Goal: Task Accomplishment & Management: Use online tool/utility

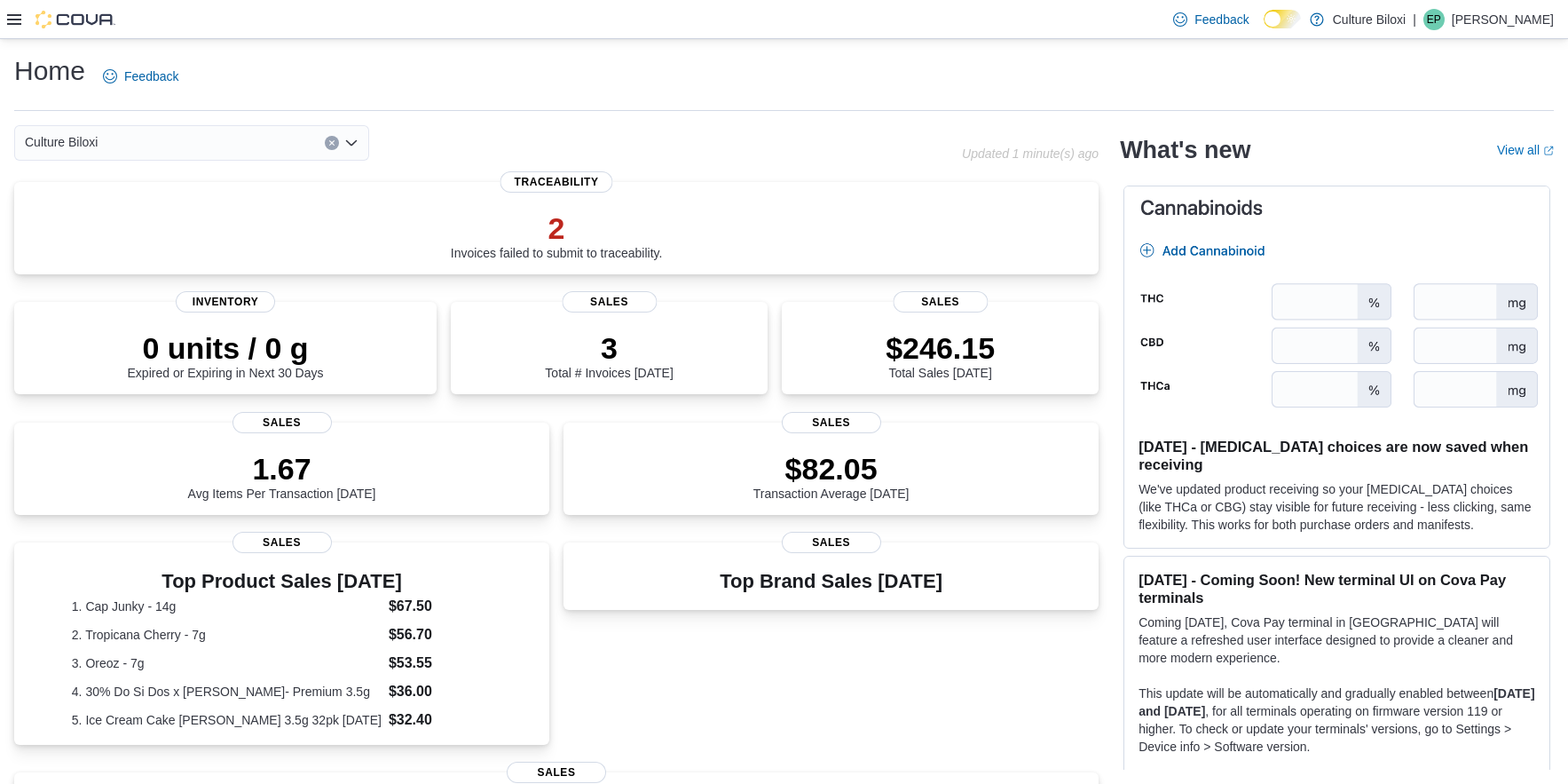
click at [14, 21] on icon at bounding box center [13, 19] width 14 height 14
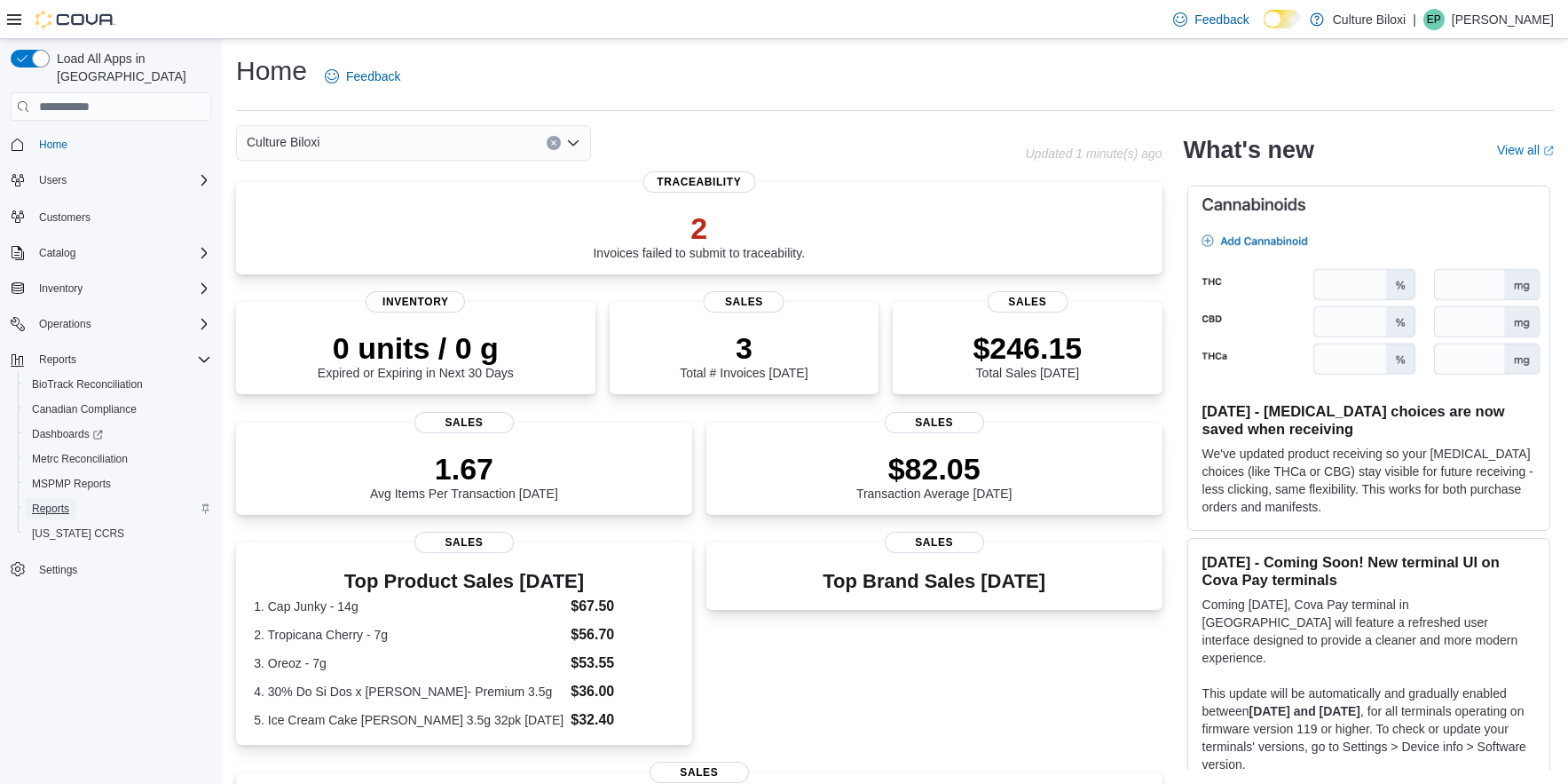
click at [68, 502] on span "Reports" at bounding box center [50, 509] width 37 height 14
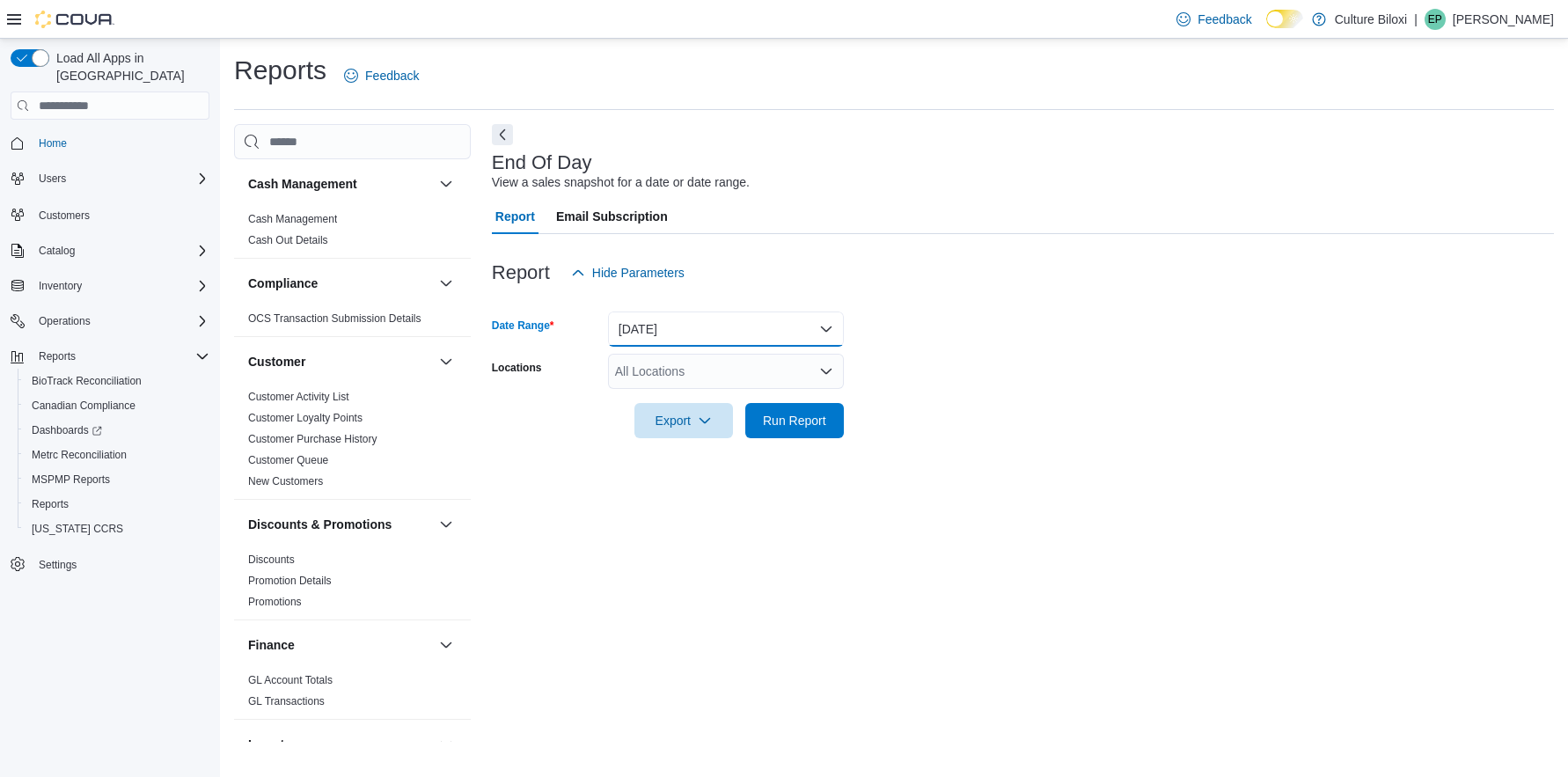
click at [823, 328] on button "[DATE]" at bounding box center [726, 329] width 236 height 35
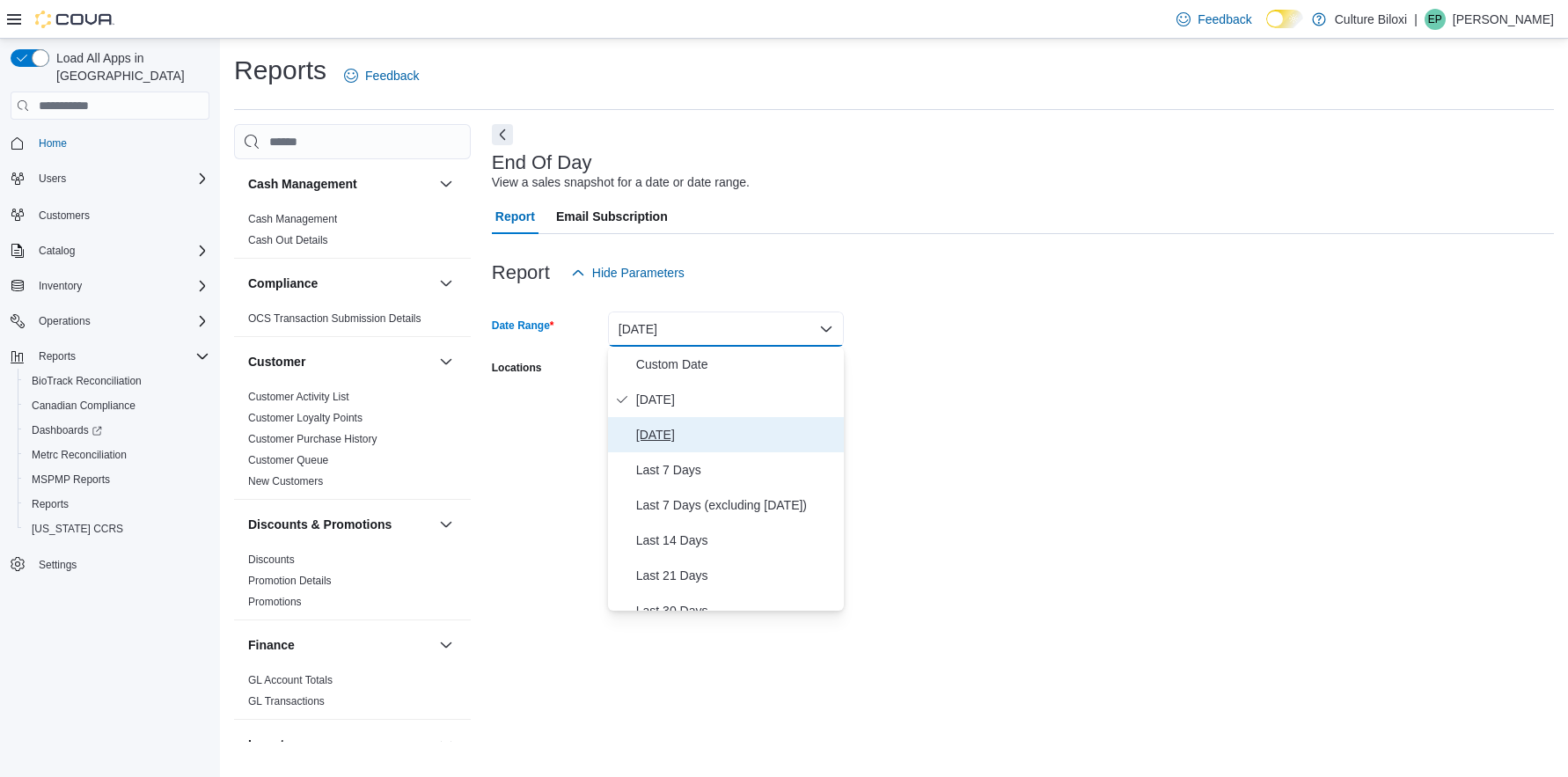
click at [655, 436] on span "[DATE]" at bounding box center [736, 435] width 201 height 21
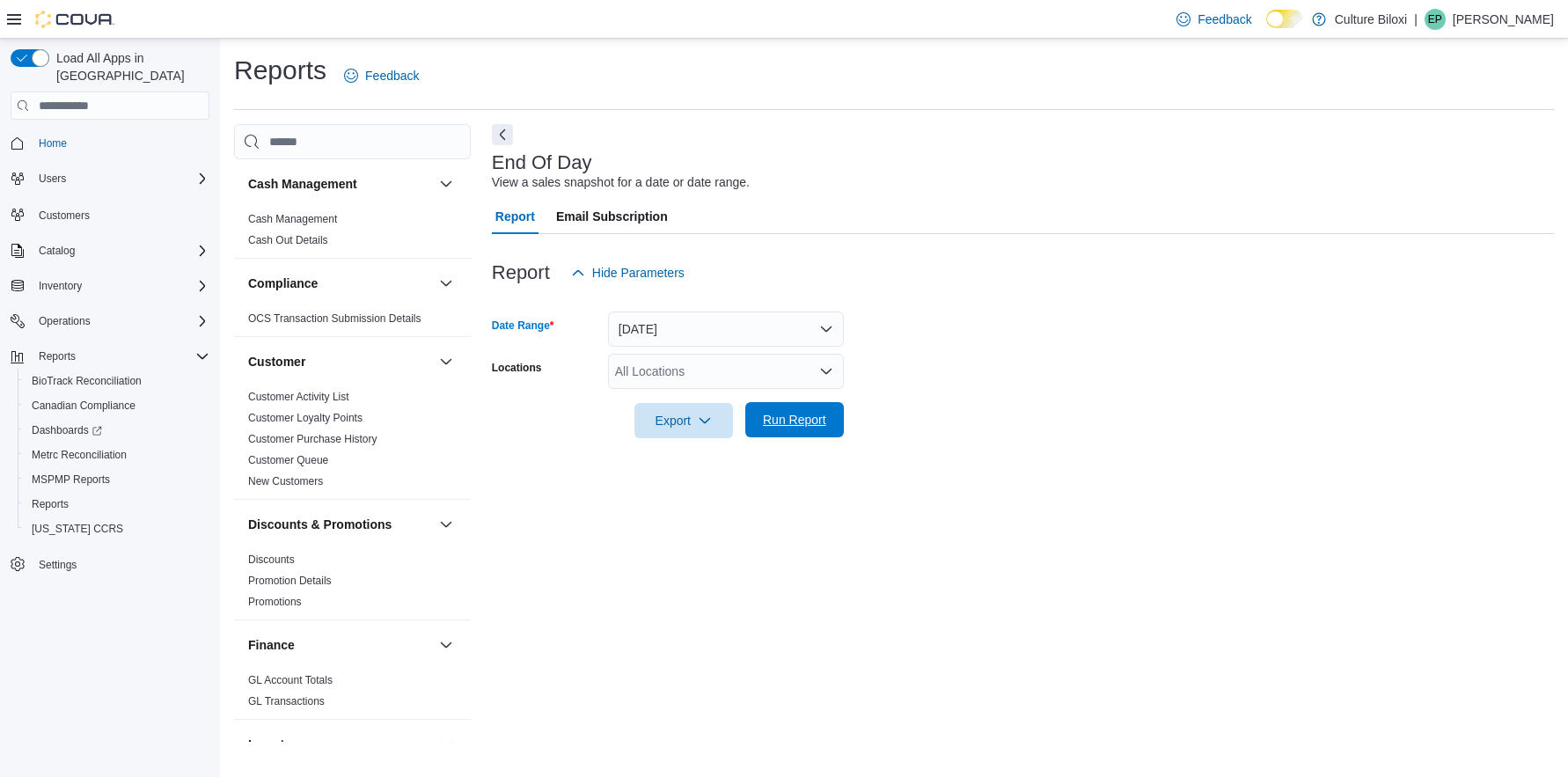
click at [799, 424] on span "Run Report" at bounding box center [794, 419] width 64 height 18
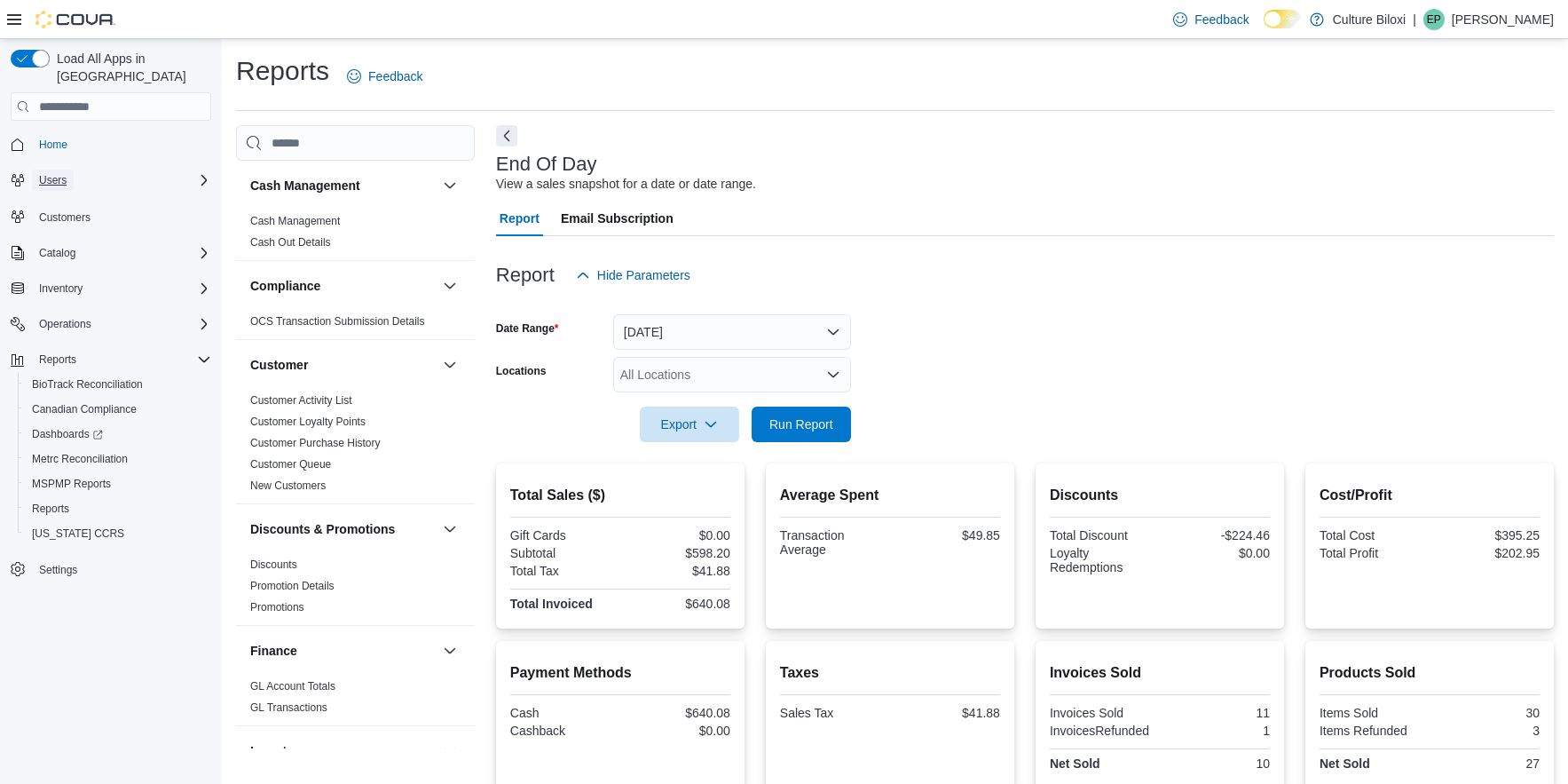
click at [57, 173] on span "Users" at bounding box center [53, 179] width 28 height 14
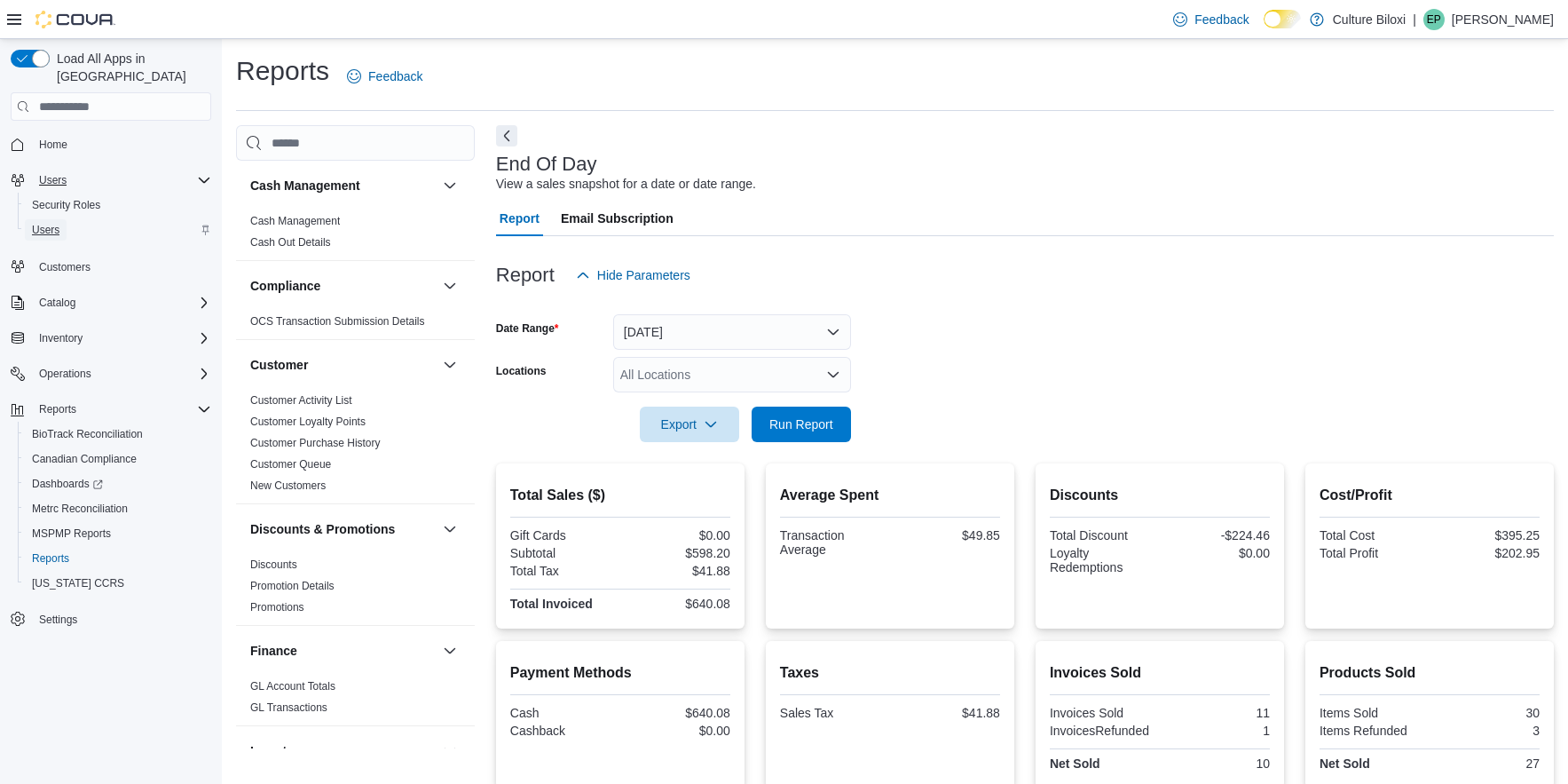
click at [55, 223] on span "Users" at bounding box center [45, 229] width 28 height 14
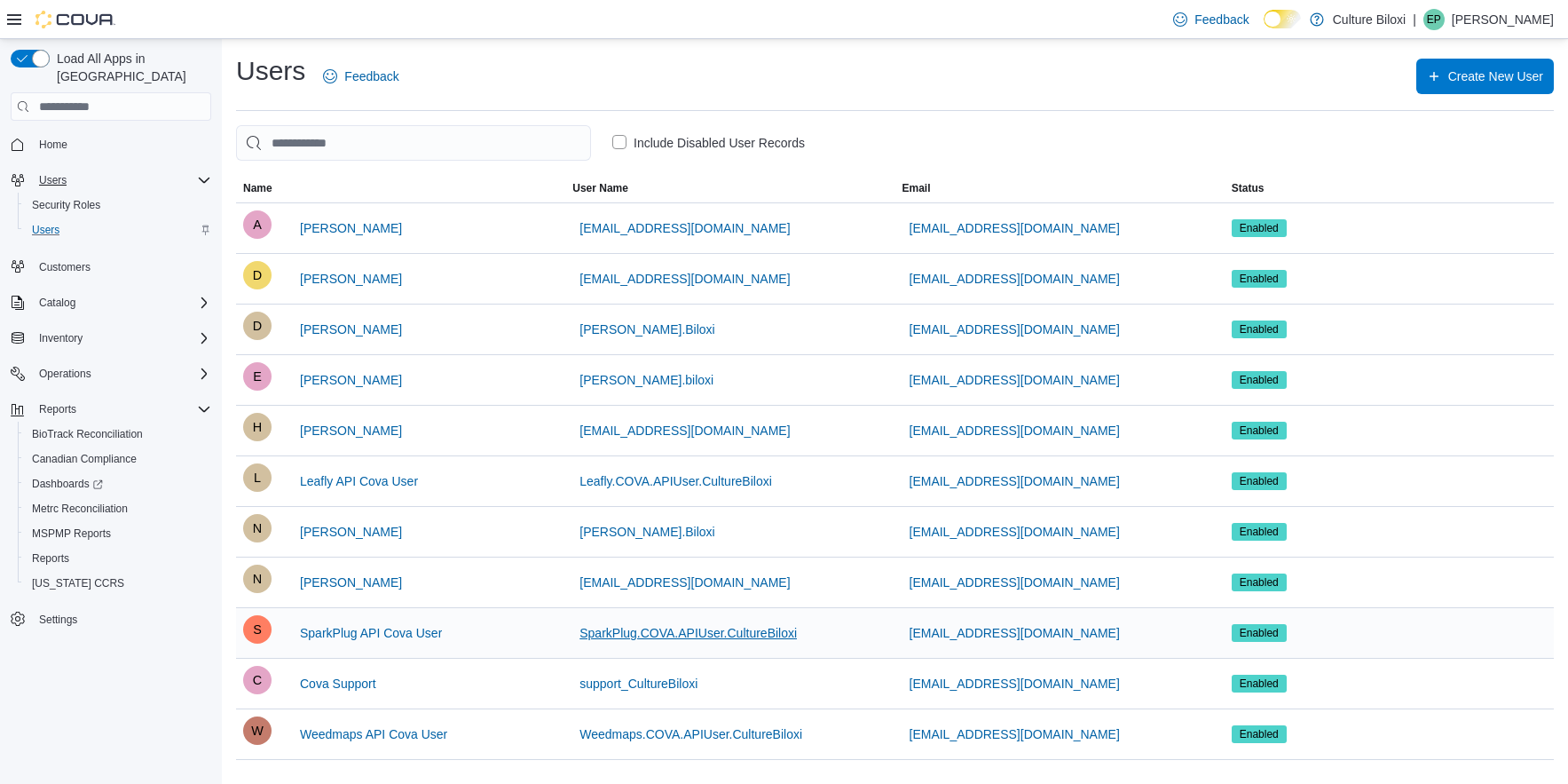
scroll to position [5, 0]
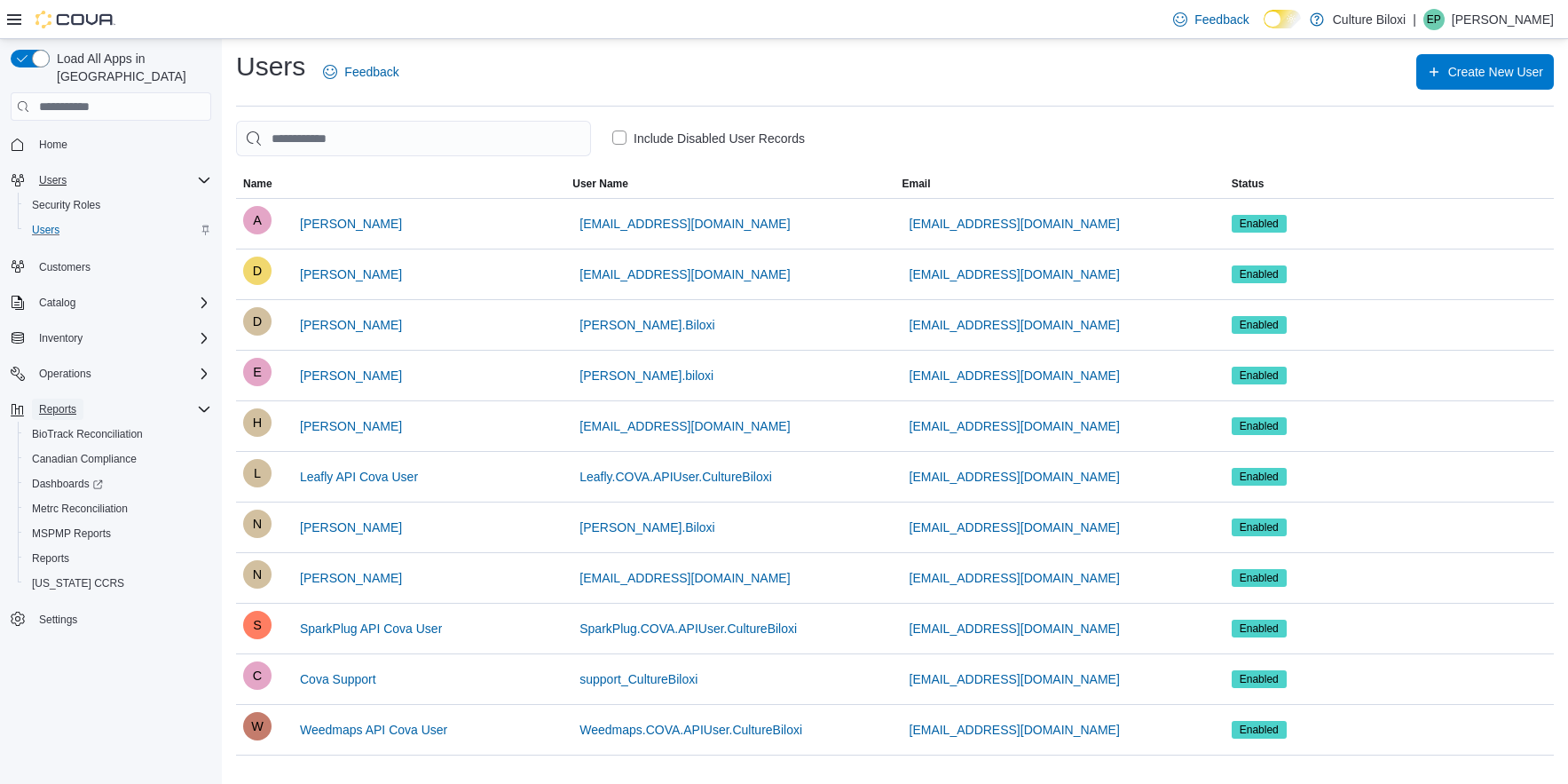
click at [67, 402] on span "Reports" at bounding box center [58, 409] width 37 height 14
click at [66, 402] on span "Reports" at bounding box center [58, 409] width 37 height 14
click at [63, 552] on span "Reports" at bounding box center [50, 558] width 37 height 14
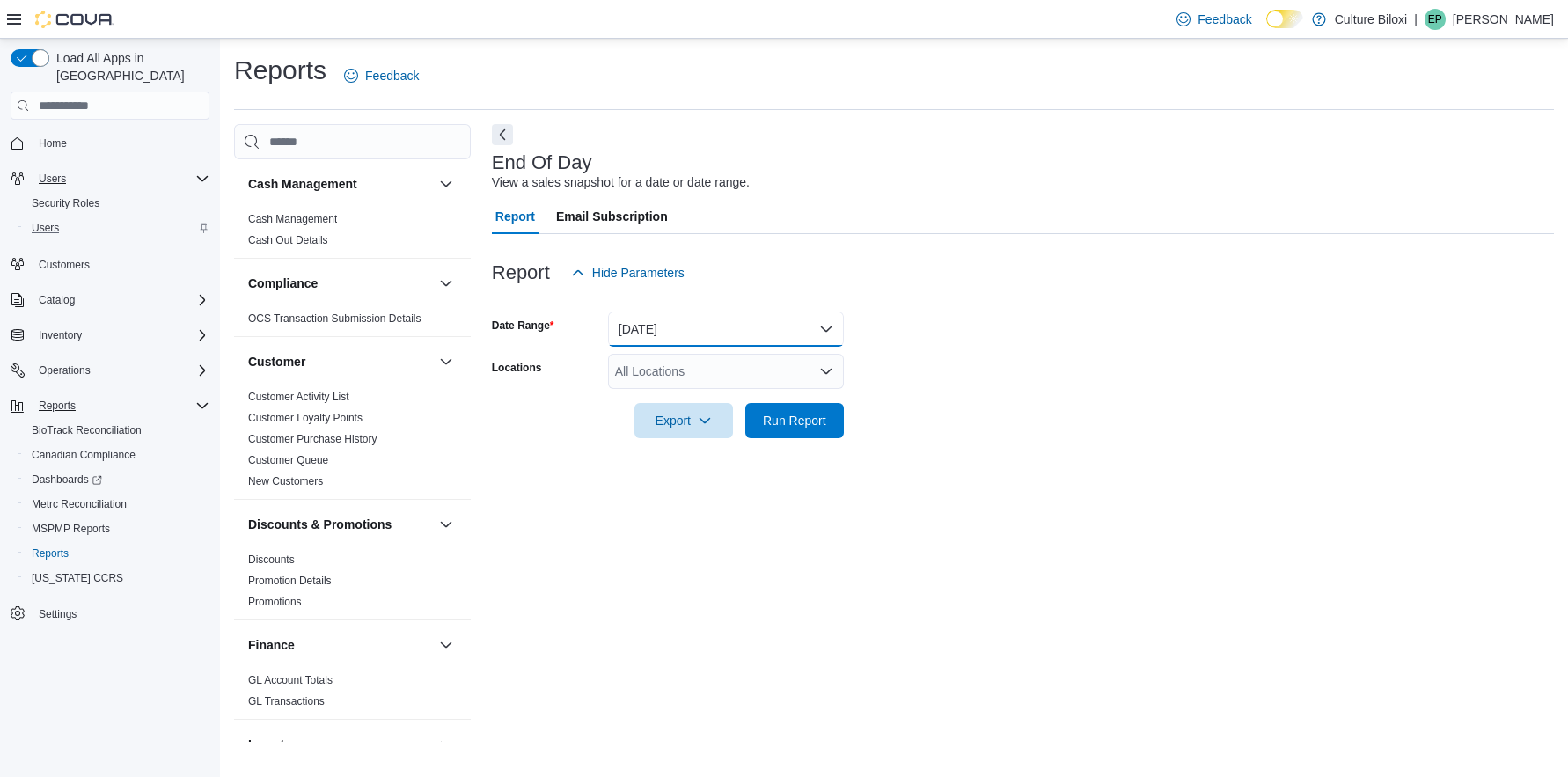
click at [826, 325] on button "[DATE]" at bounding box center [726, 329] width 236 height 35
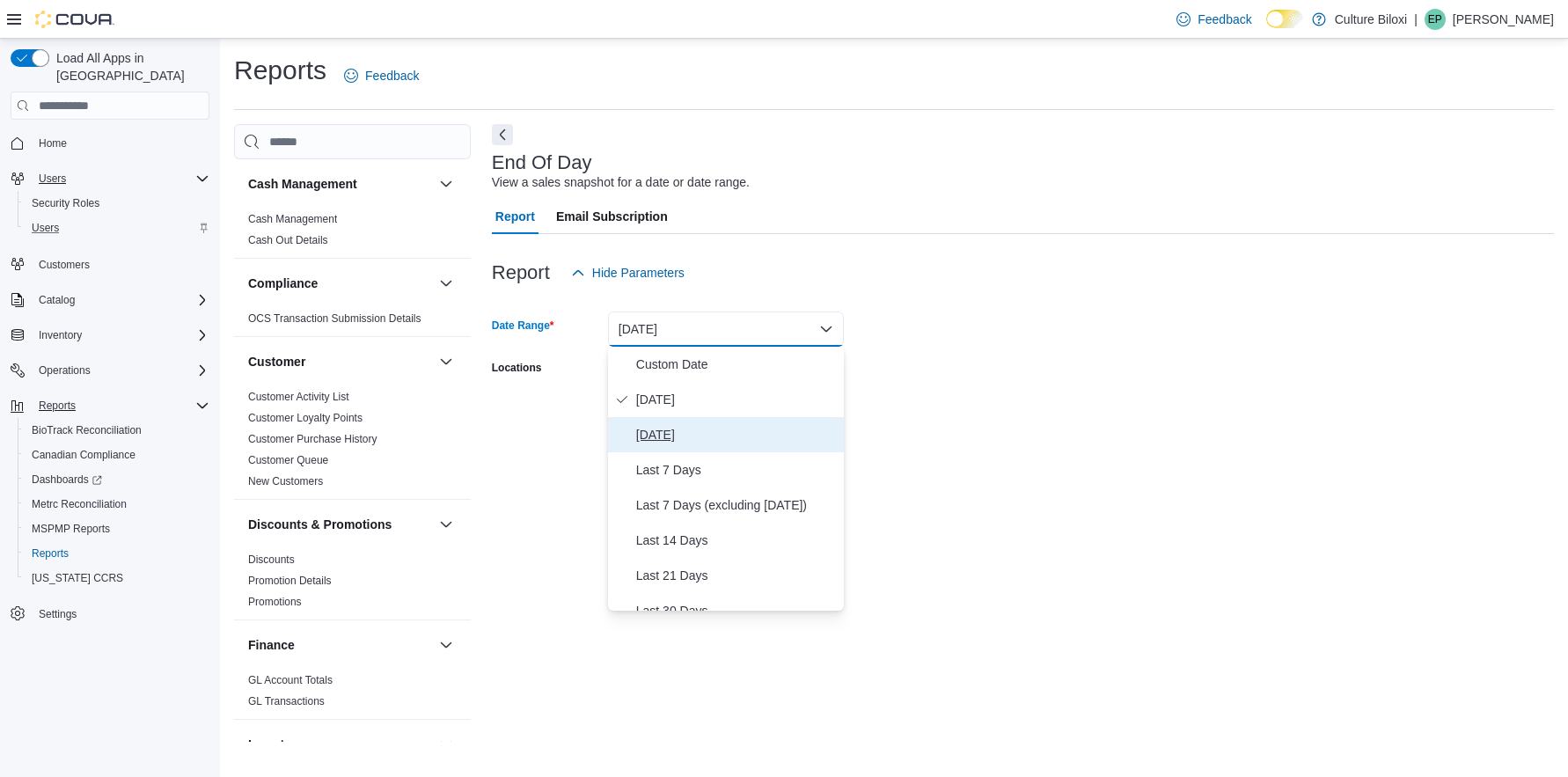
click at [657, 435] on span "[DATE]" at bounding box center [736, 435] width 201 height 21
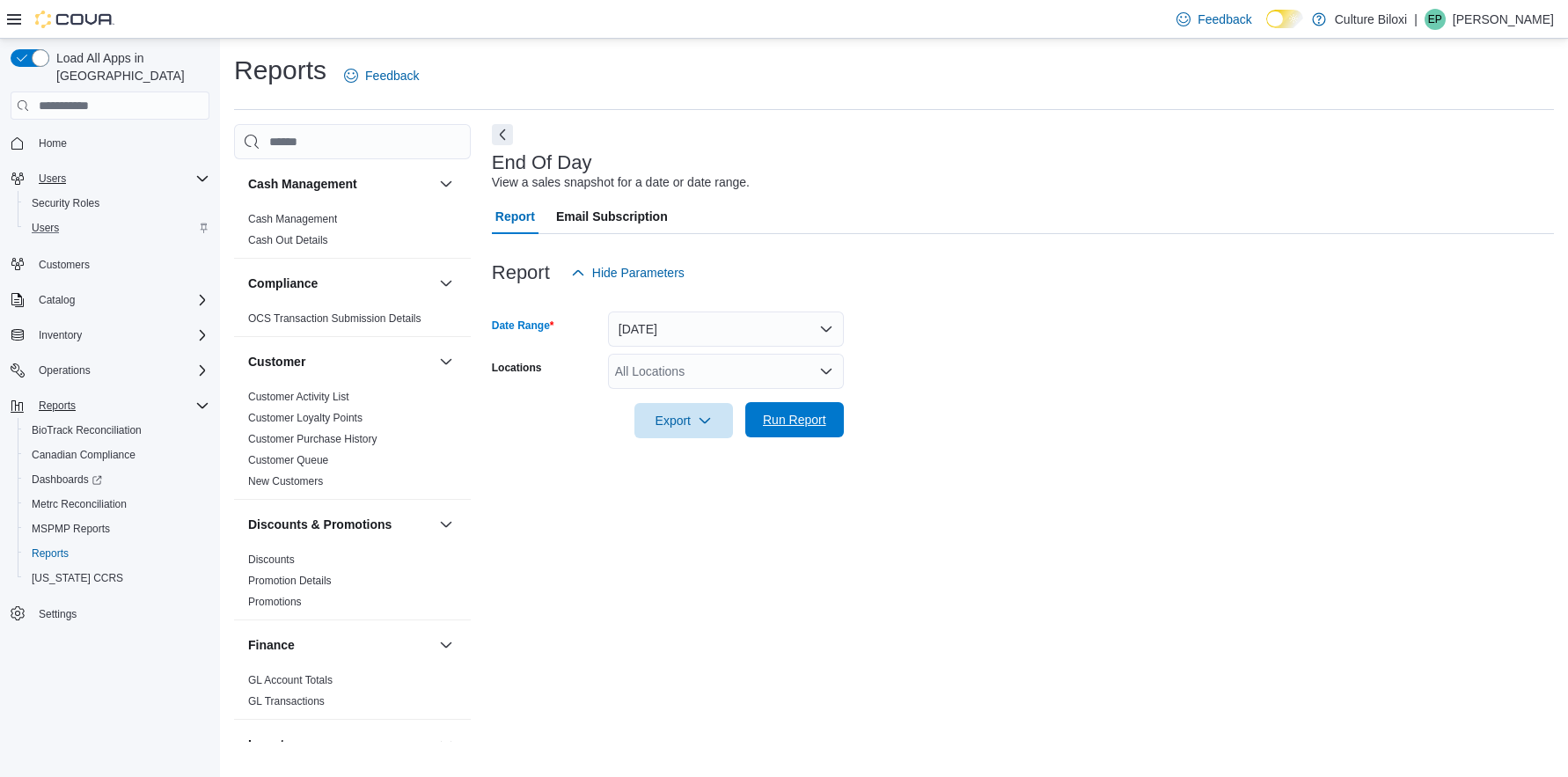
click at [805, 420] on span "Run Report" at bounding box center [794, 419] width 64 height 18
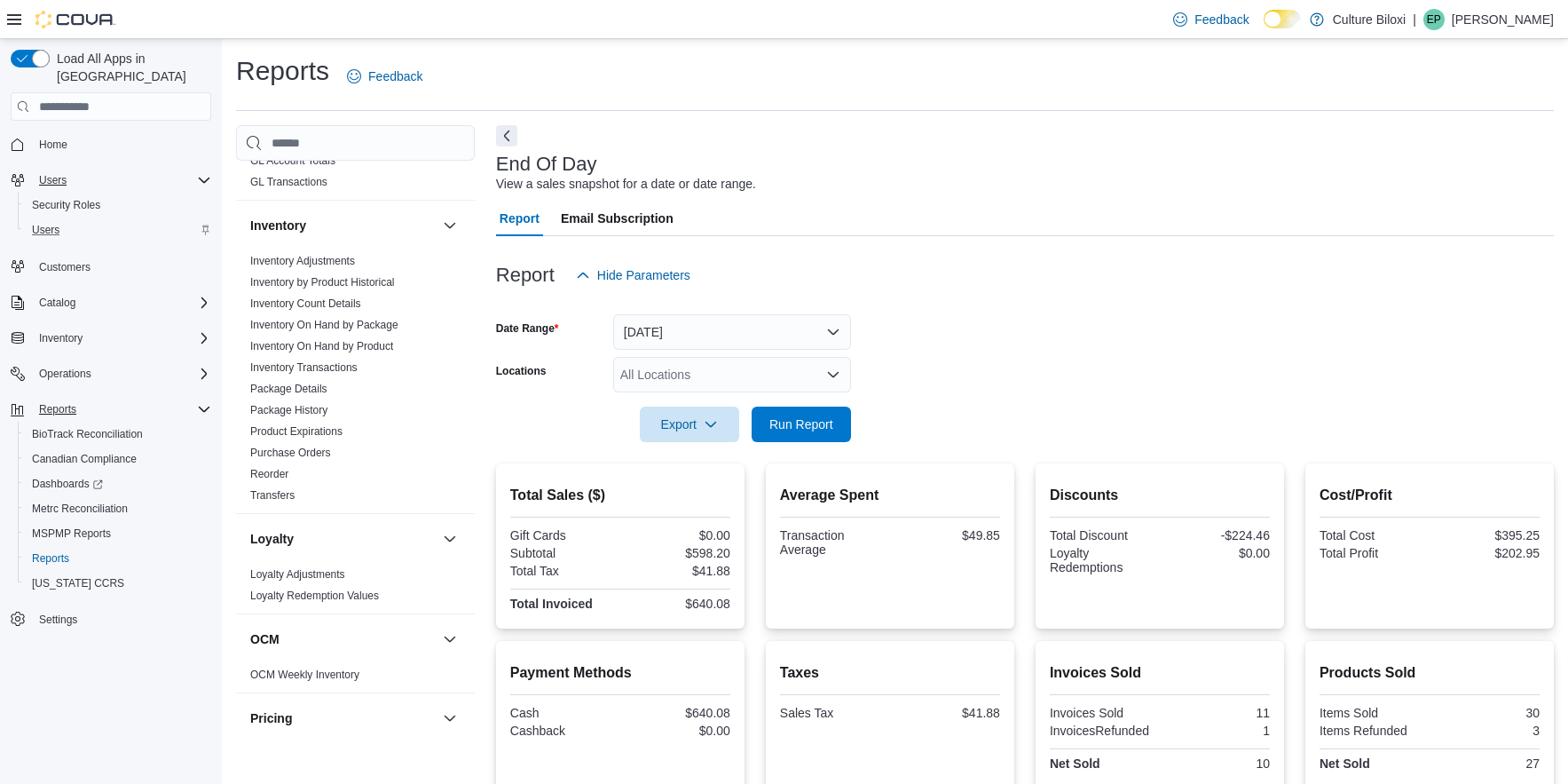
scroll to position [540, 0]
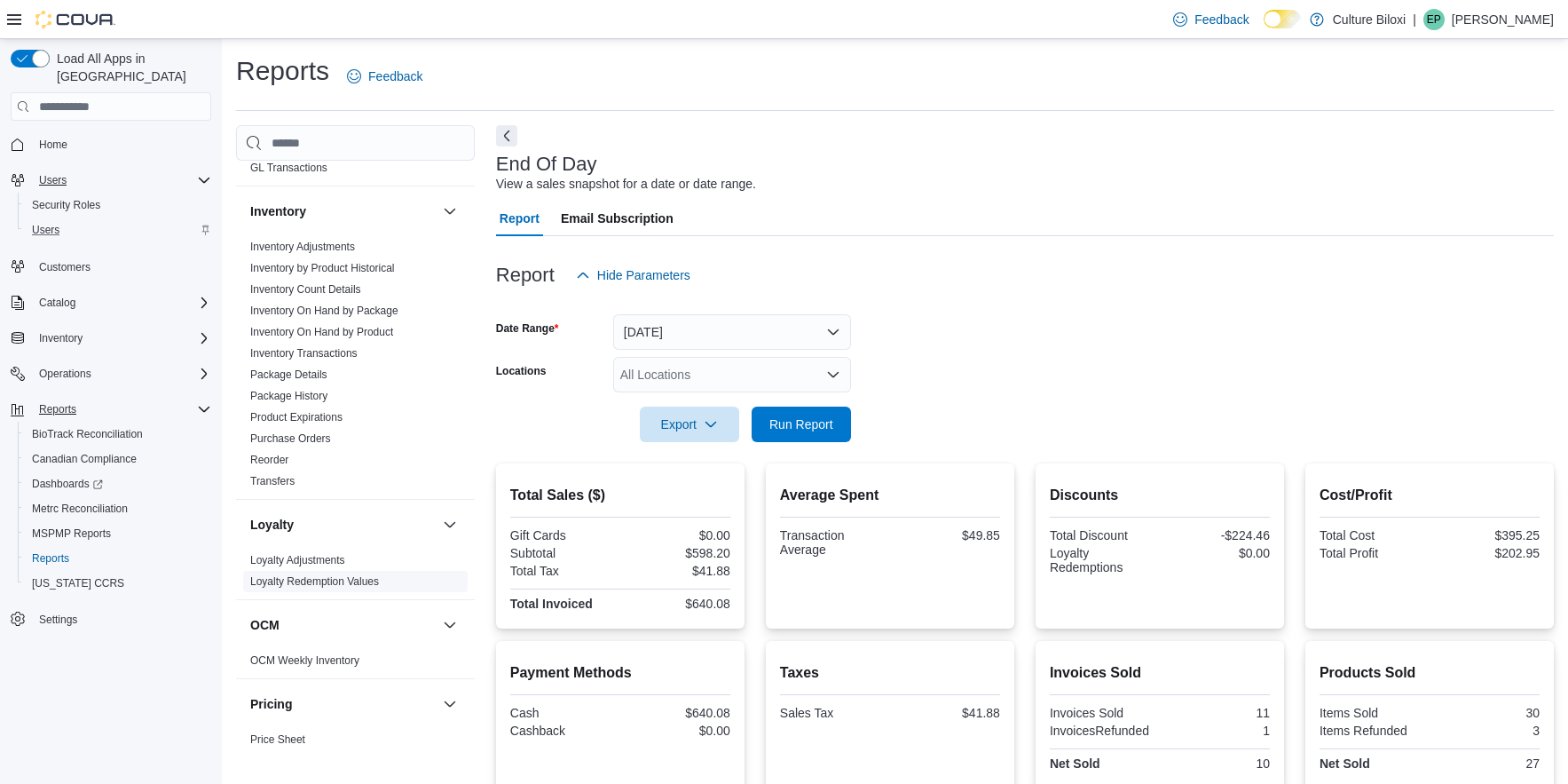
click at [311, 579] on link "Loyalty Redemption Values" at bounding box center [315, 582] width 129 height 12
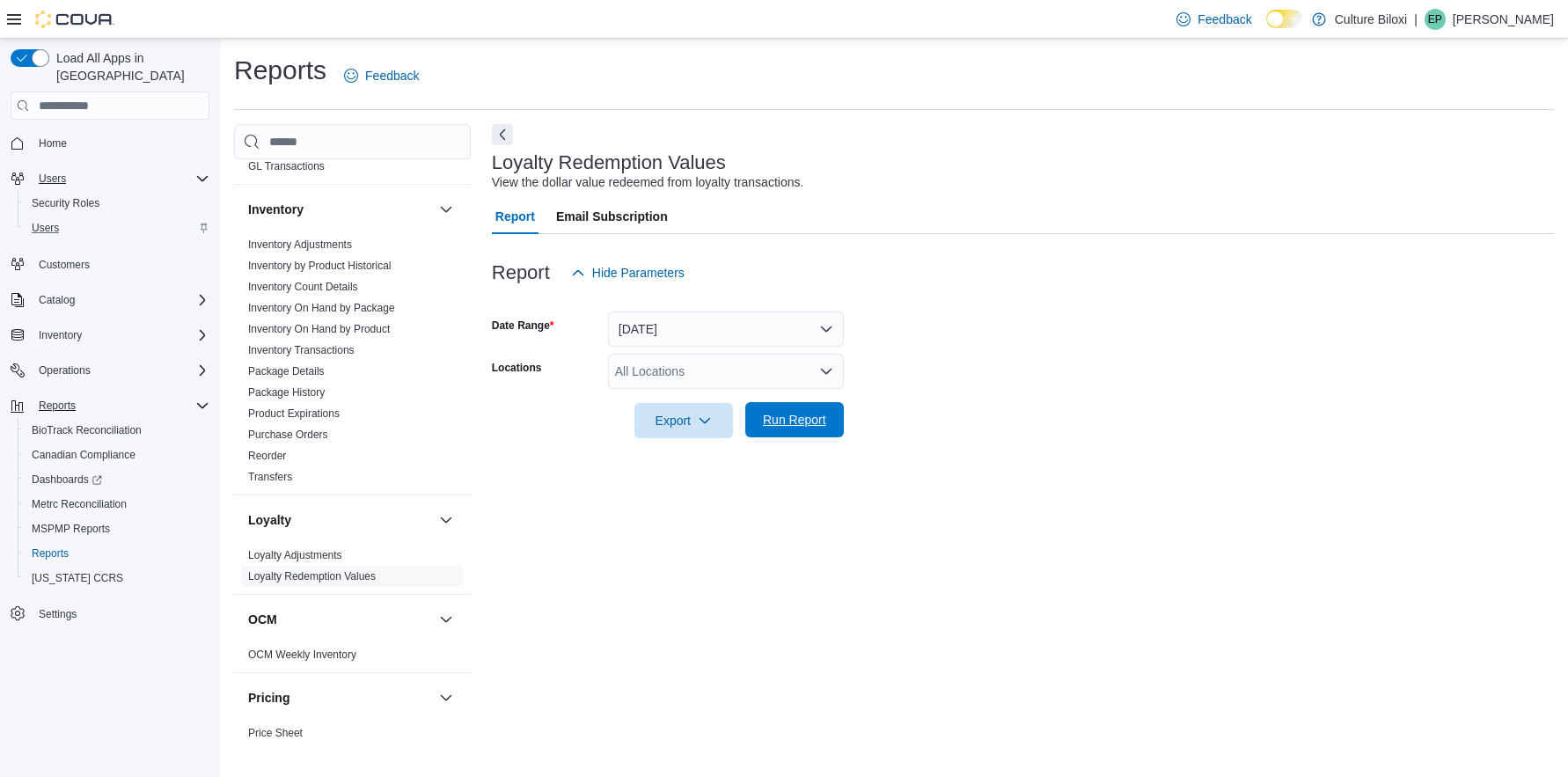
click at [809, 428] on span "Run Report" at bounding box center [794, 419] width 64 height 18
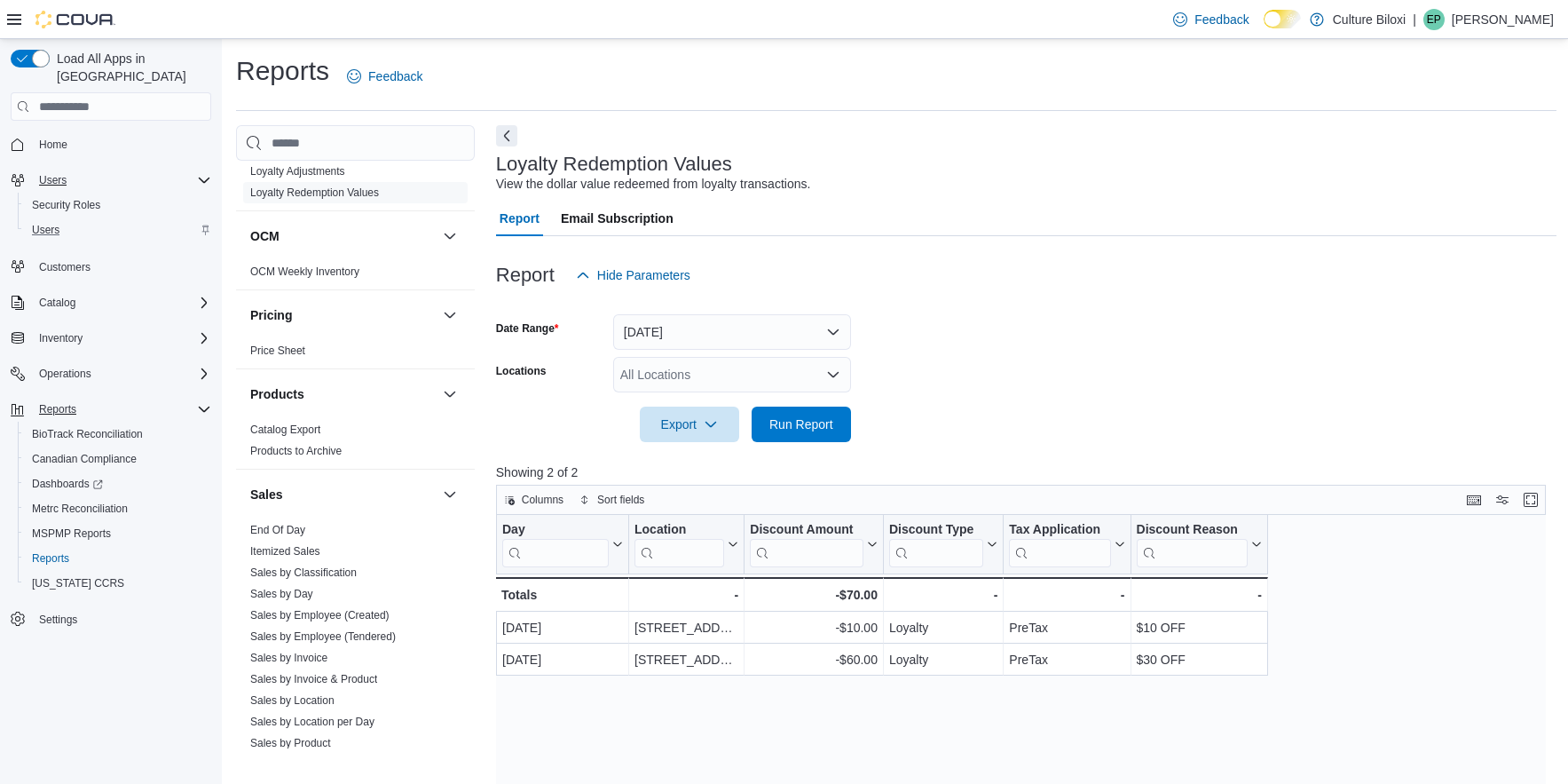
scroll to position [995, 0]
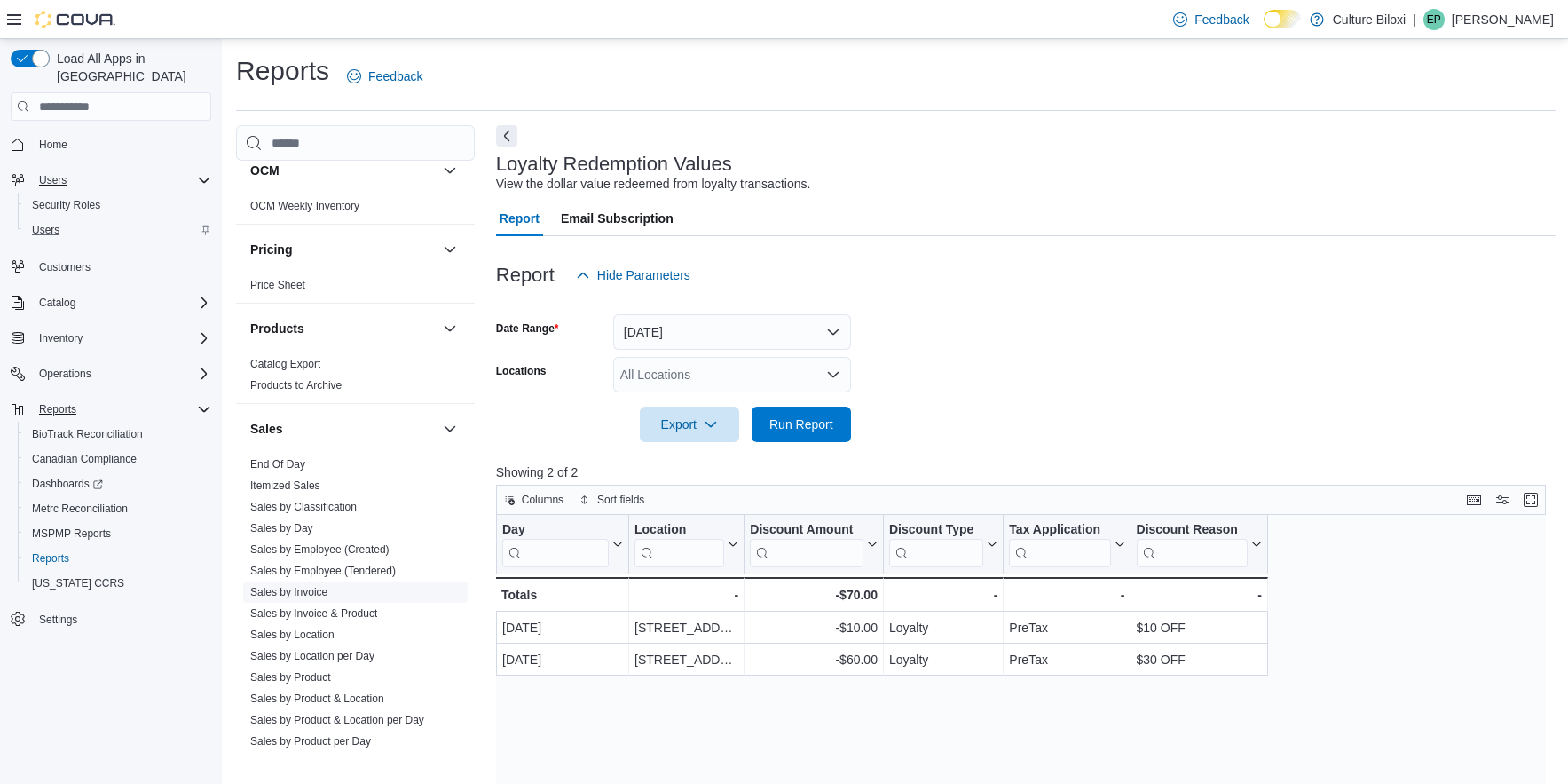
click at [319, 596] on link "Sales by Invoice" at bounding box center [289, 592] width 78 height 12
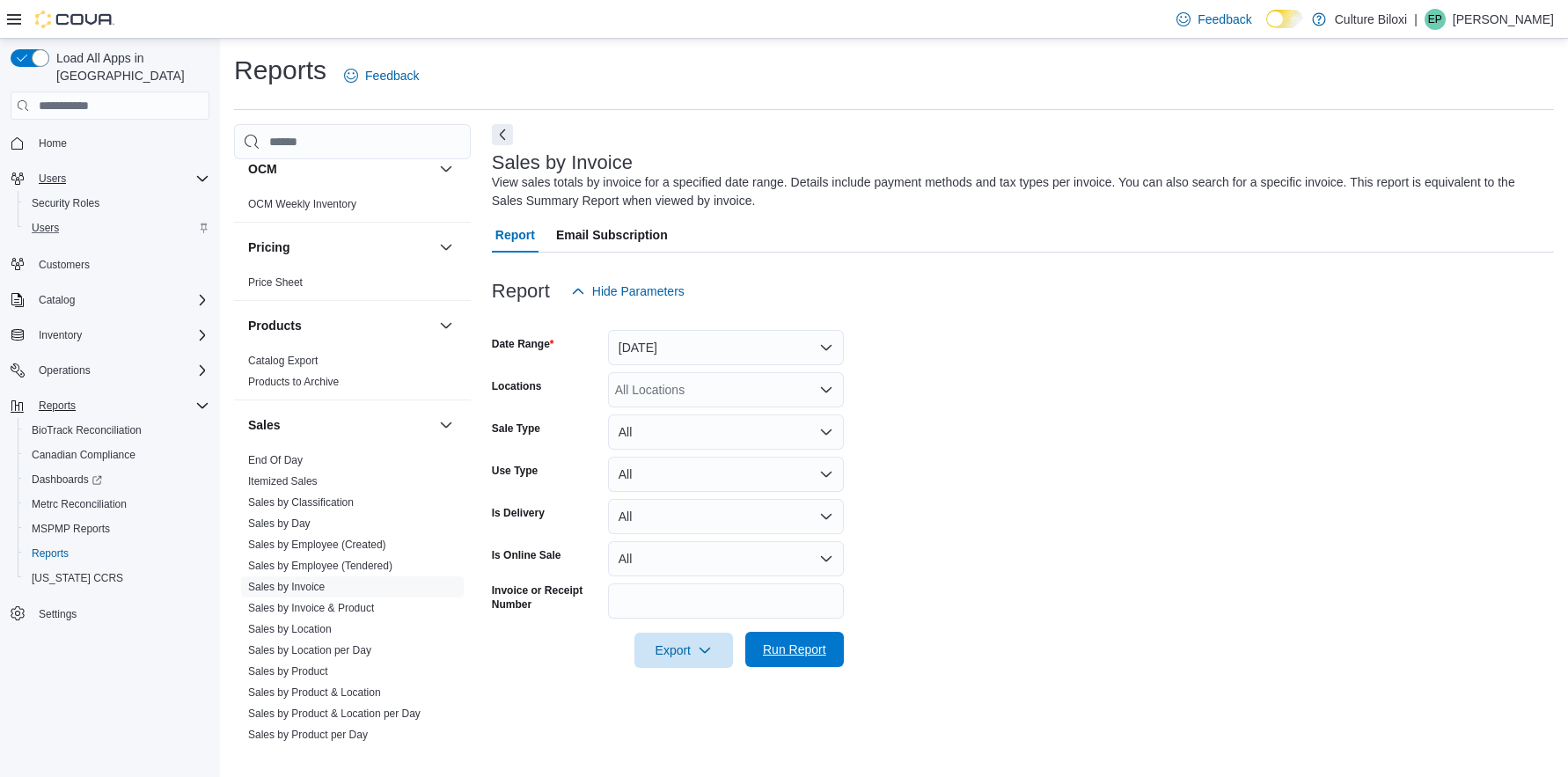
click at [781, 653] on span "Run Report" at bounding box center [794, 650] width 64 height 18
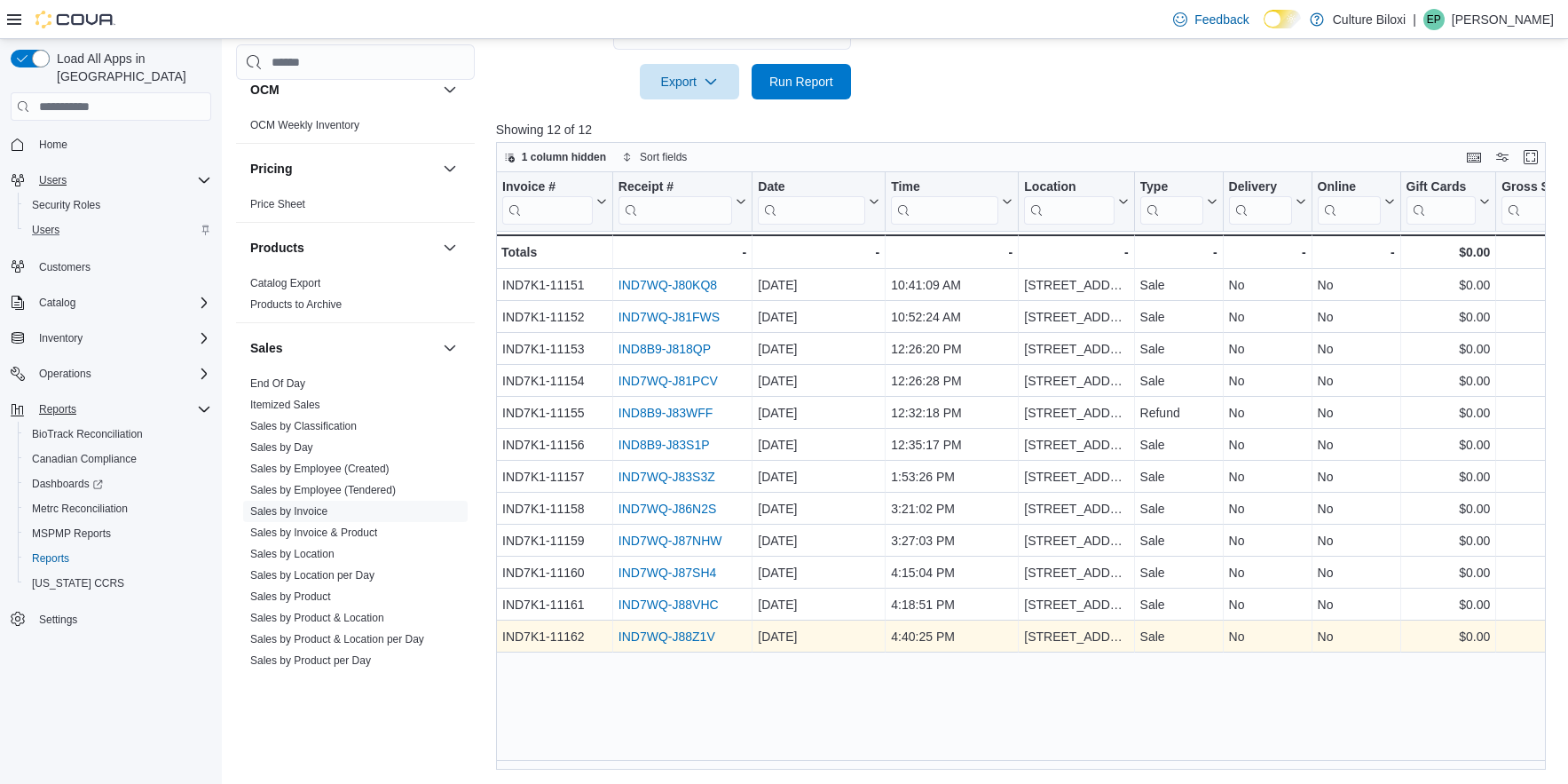
click at [670, 640] on link "IND7WQ-J88Z1V" at bounding box center [667, 636] width 97 height 14
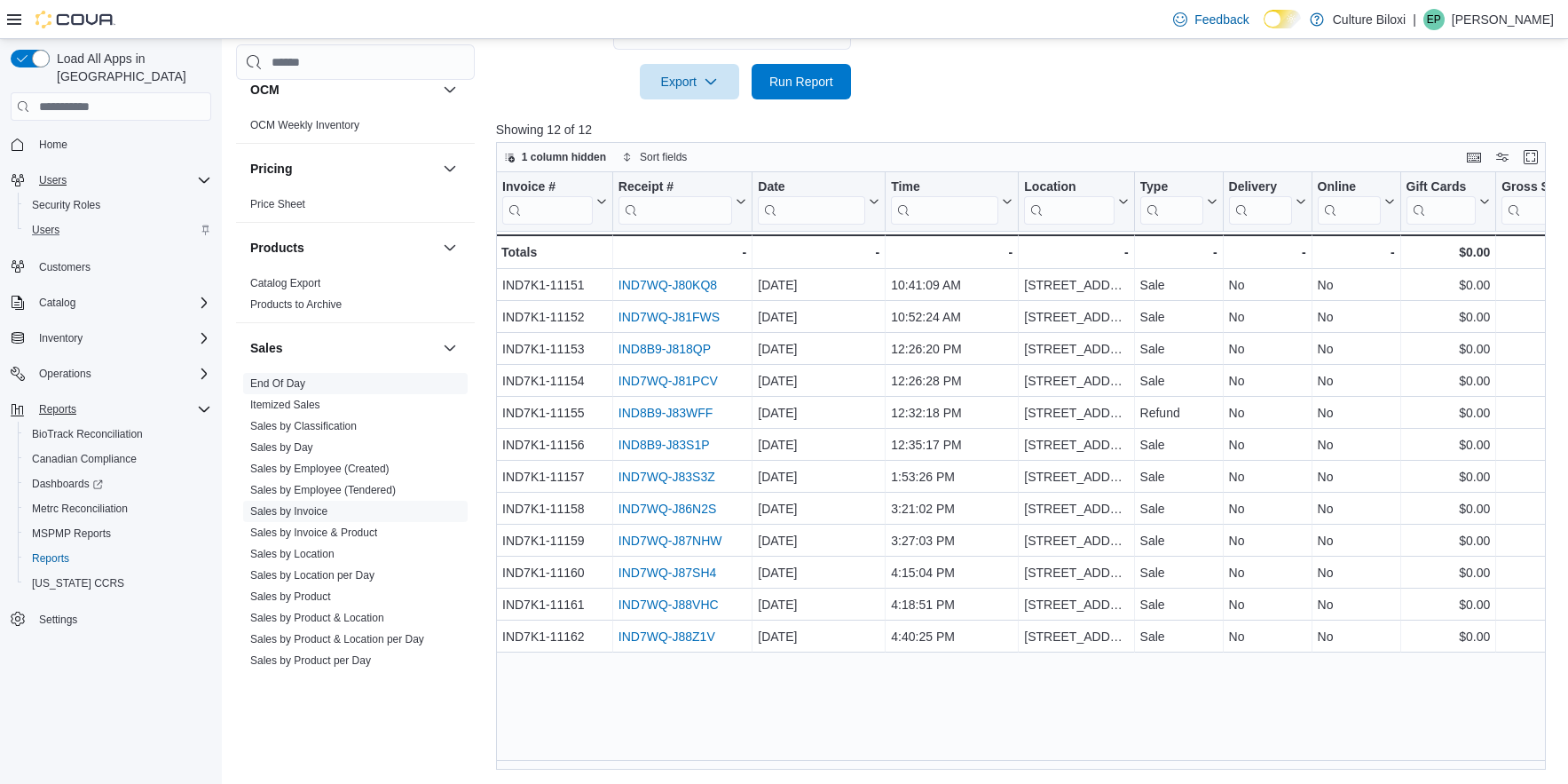
click at [278, 382] on link "End Of Day" at bounding box center [277, 383] width 55 height 12
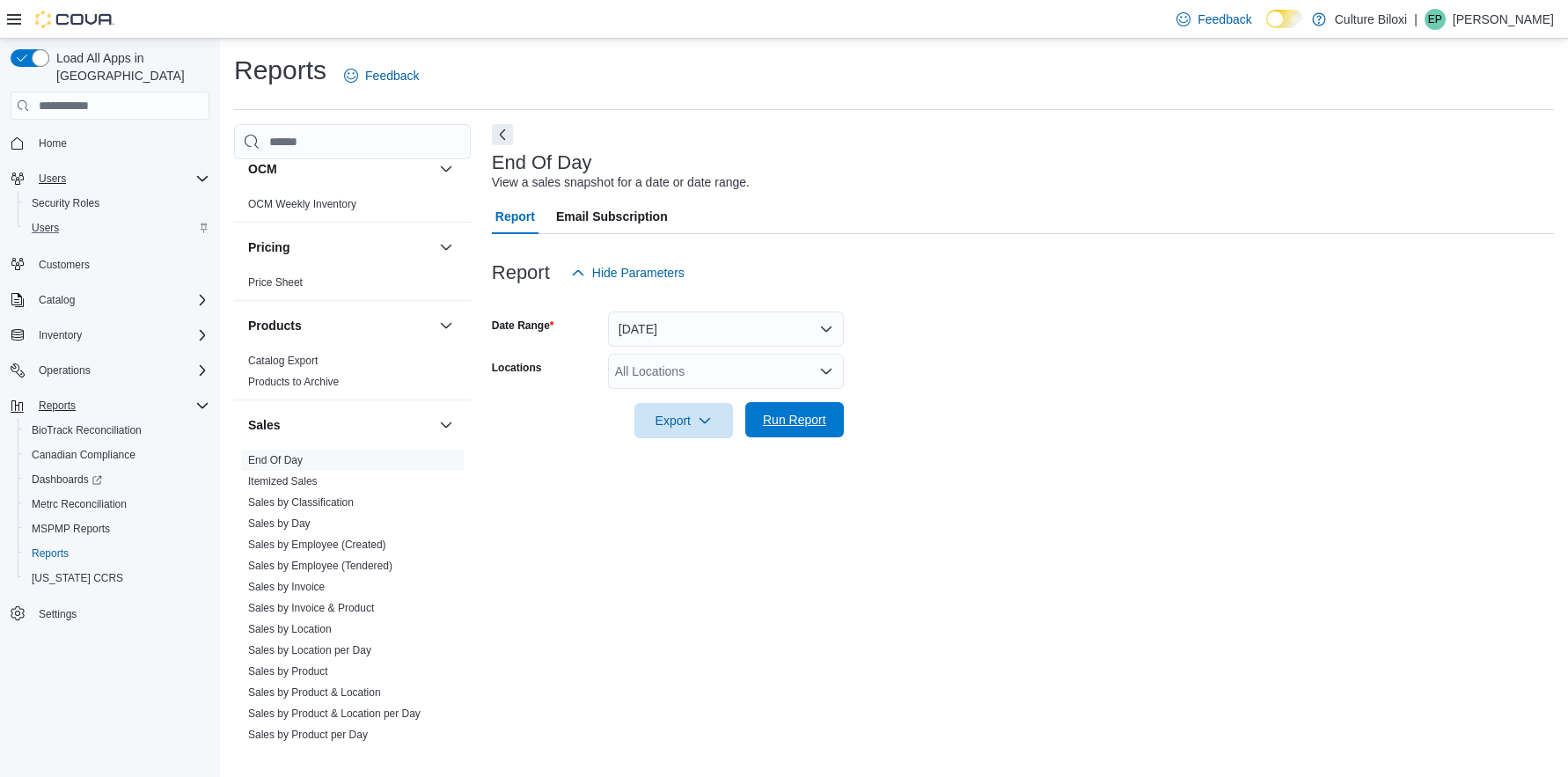
click at [797, 418] on span "Run Report" at bounding box center [794, 419] width 64 height 18
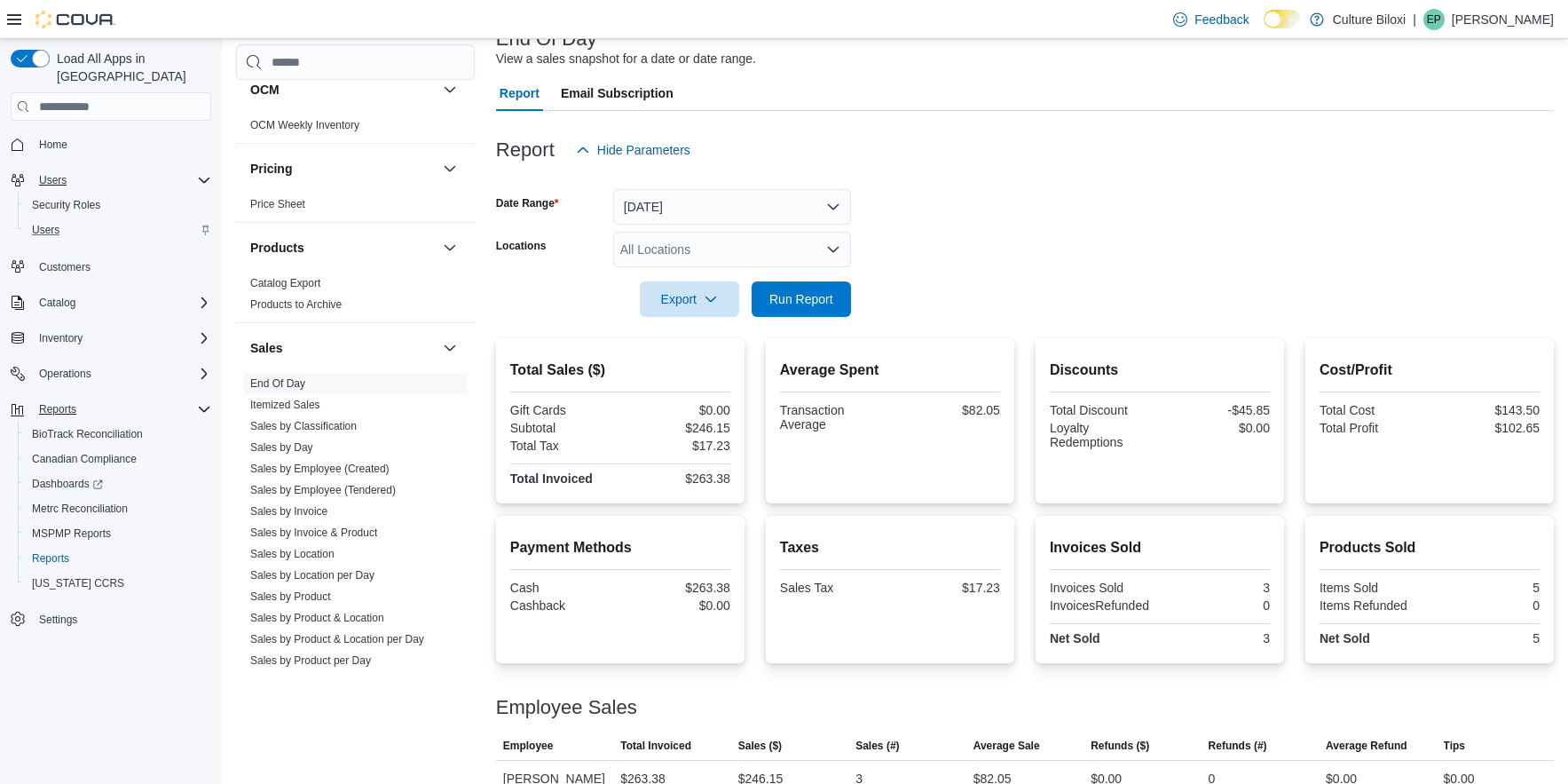
scroll to position [153, 0]
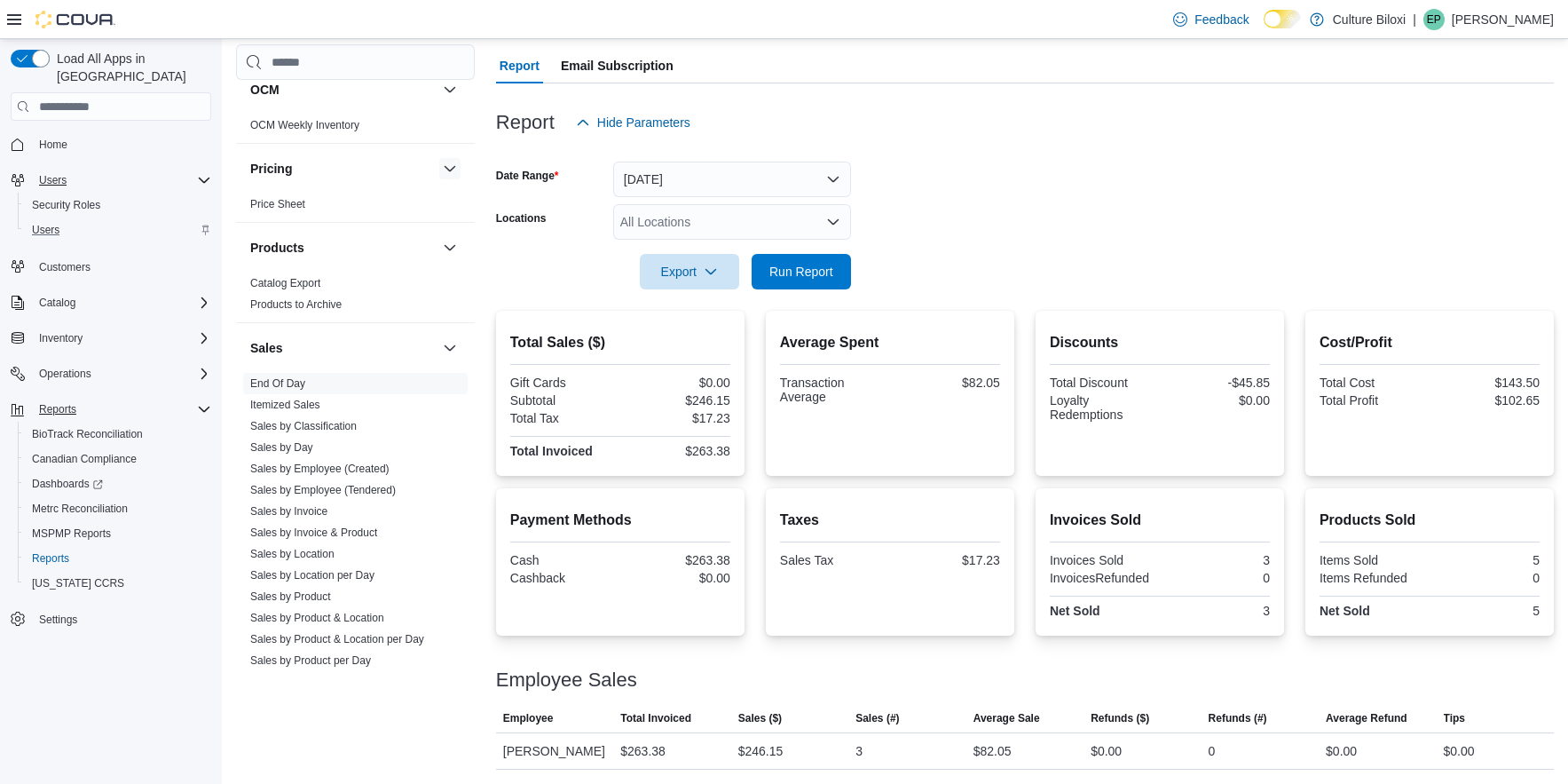
click at [439, 161] on button "button" at bounding box center [450, 169] width 21 height 21
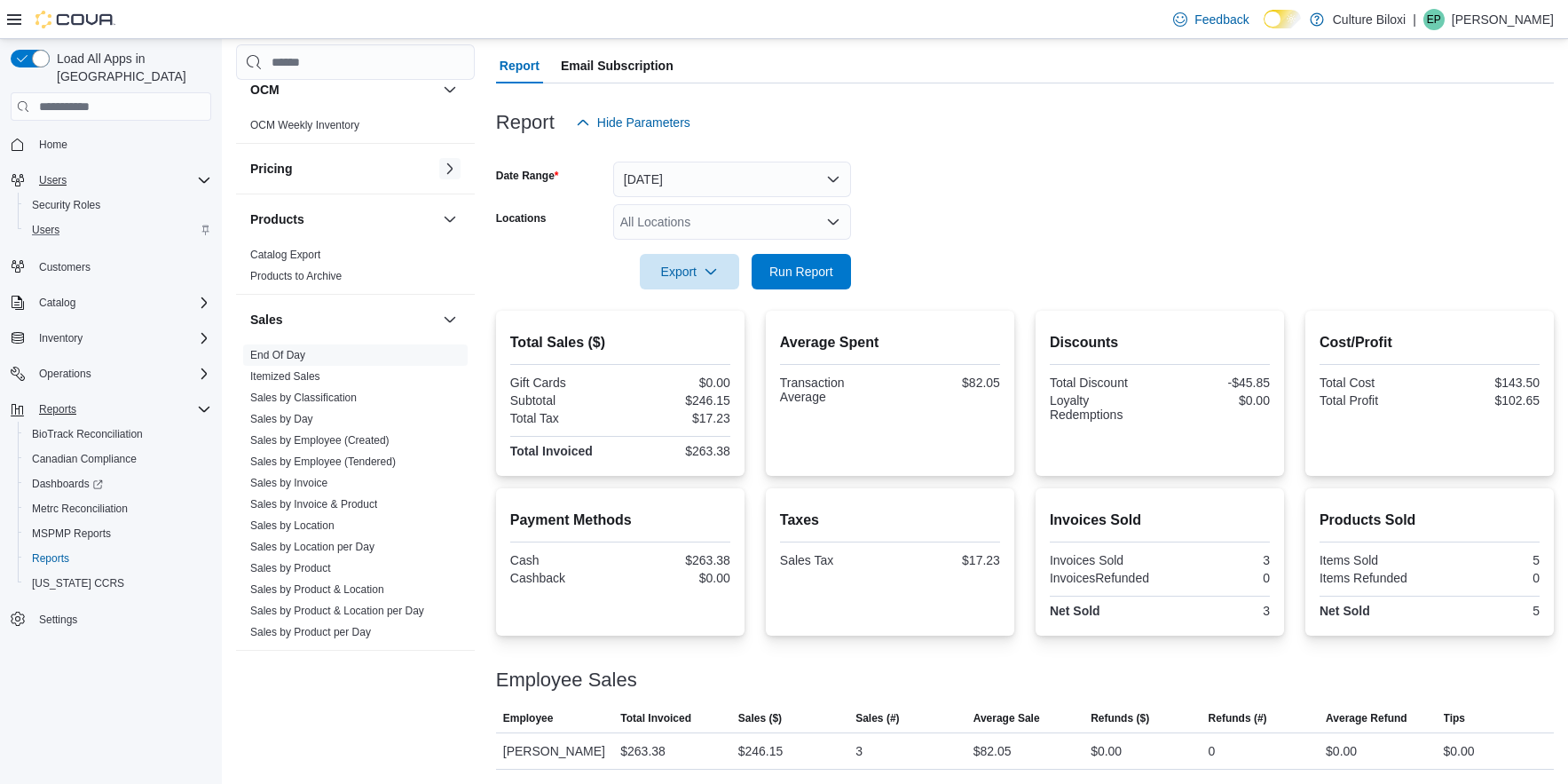
click at [439, 161] on button "button" at bounding box center [450, 169] width 21 height 21
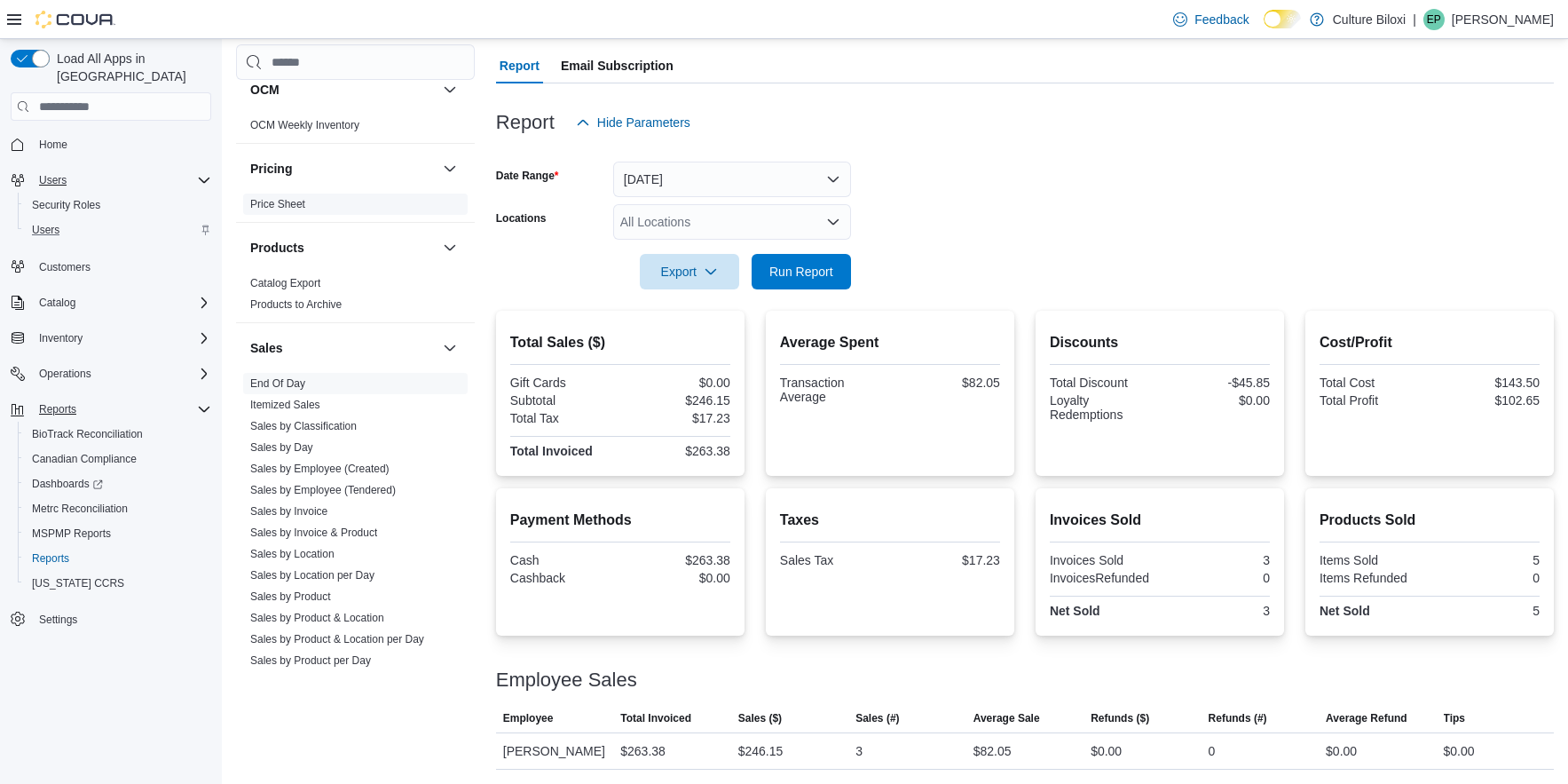
click at [296, 206] on link "Price Sheet" at bounding box center [277, 203] width 55 height 12
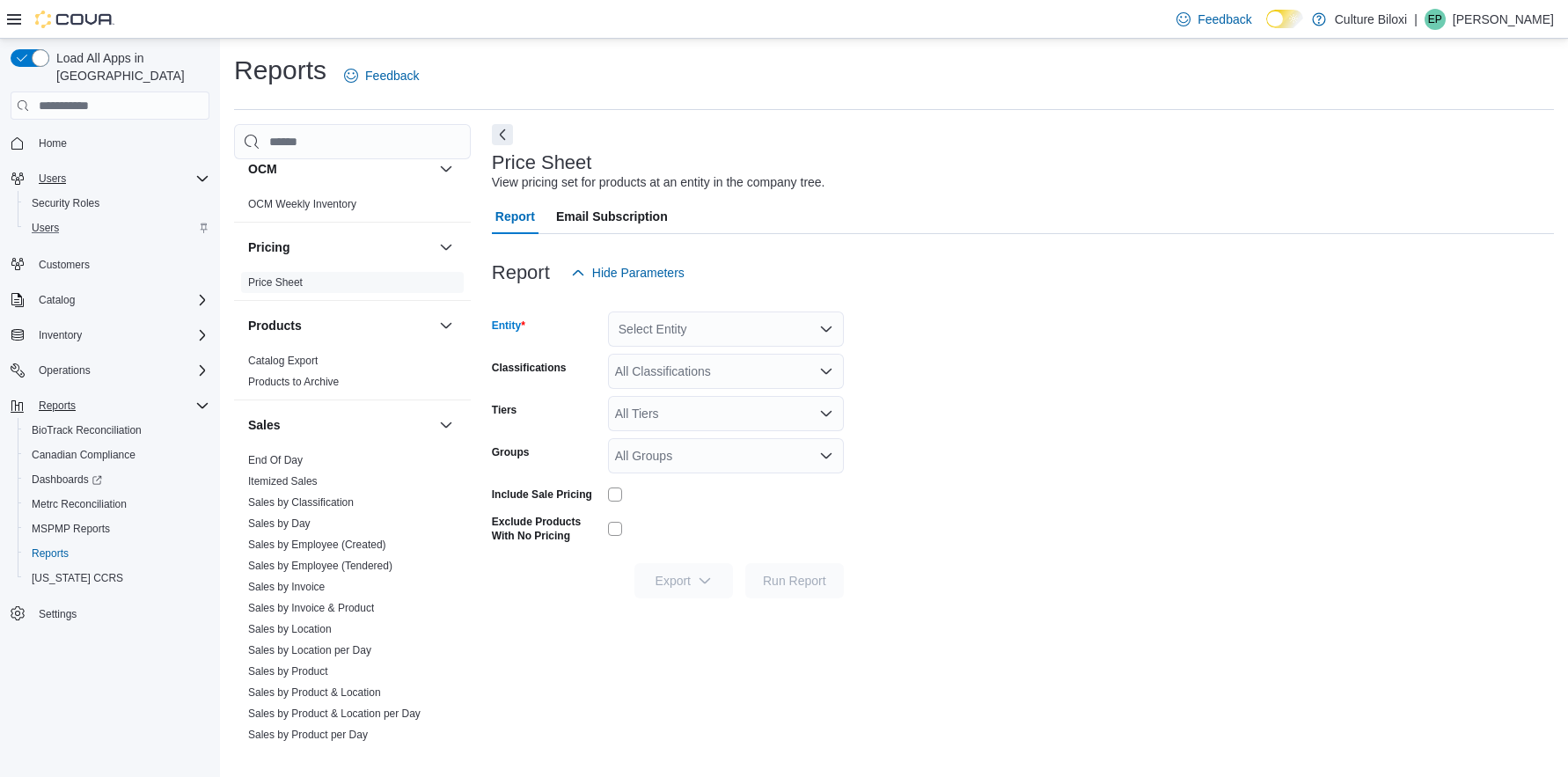
click at [826, 326] on icon "Open list of options" at bounding box center [826, 329] width 14 height 14
click at [733, 388] on span "[STREET_ADDRESS]" at bounding box center [728, 384] width 122 height 18
click at [828, 369] on icon "Open list of options" at bounding box center [826, 371] width 14 height 14
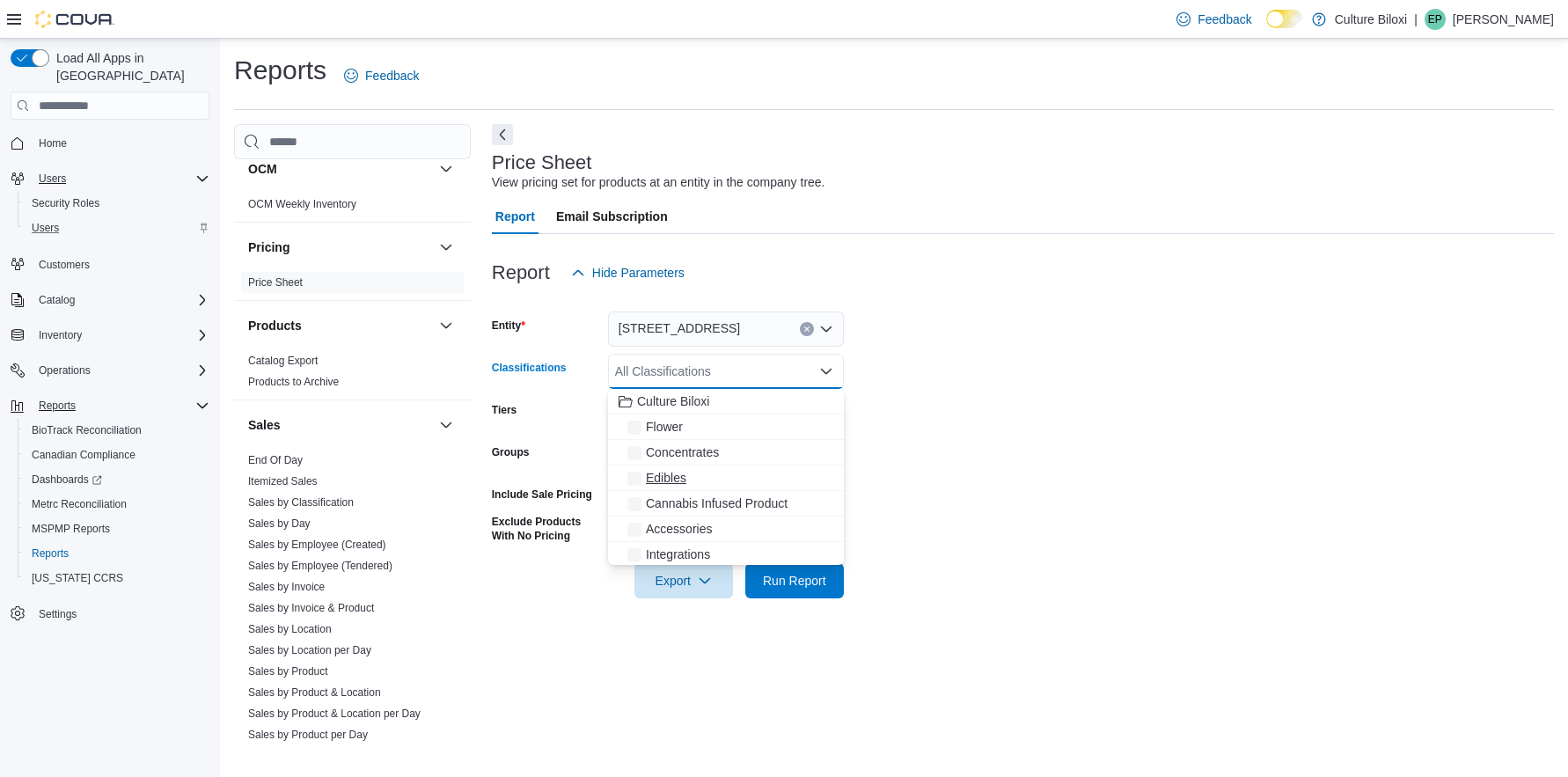
click at [699, 478] on div "Edibles" at bounding box center [726, 477] width 215 height 18
click at [965, 484] on form "Entity [STREET_ADDRESS] Classifications Edibles Combo box. Selected. Edibles. P…" at bounding box center [1022, 444] width 1062 height 308
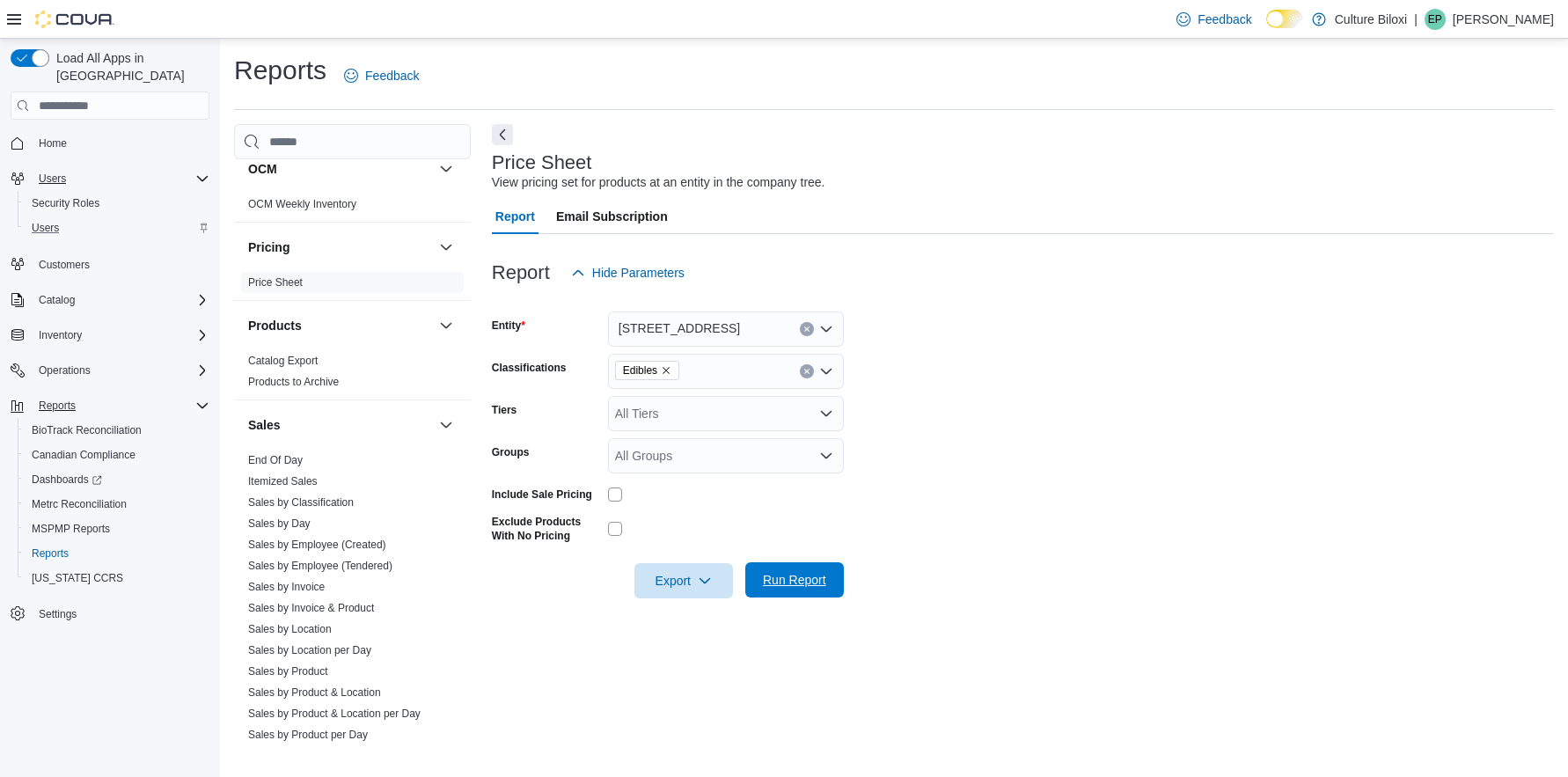
click at [786, 582] on span "Run Report" at bounding box center [794, 580] width 64 height 18
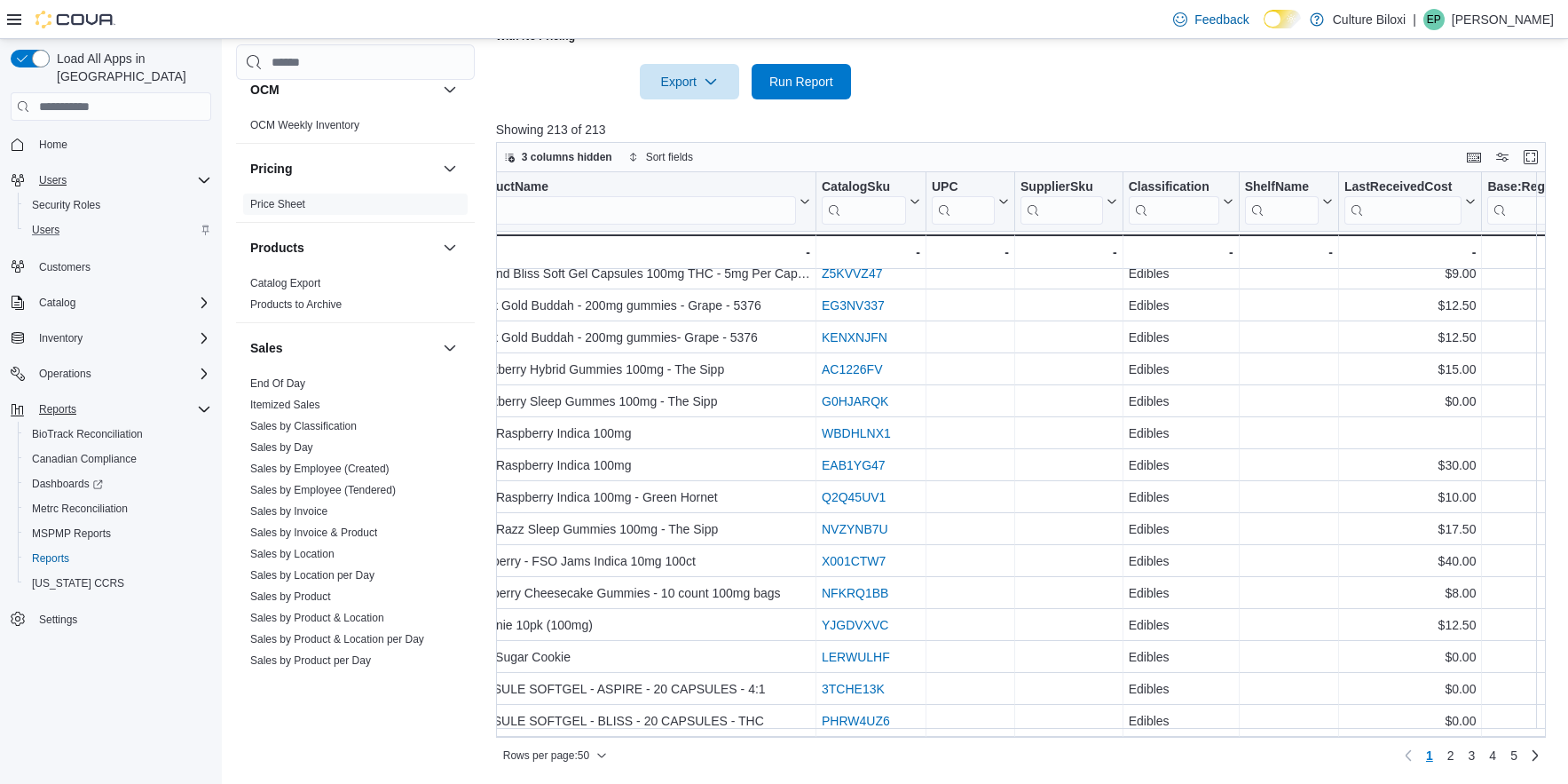
scroll to position [1140, 0]
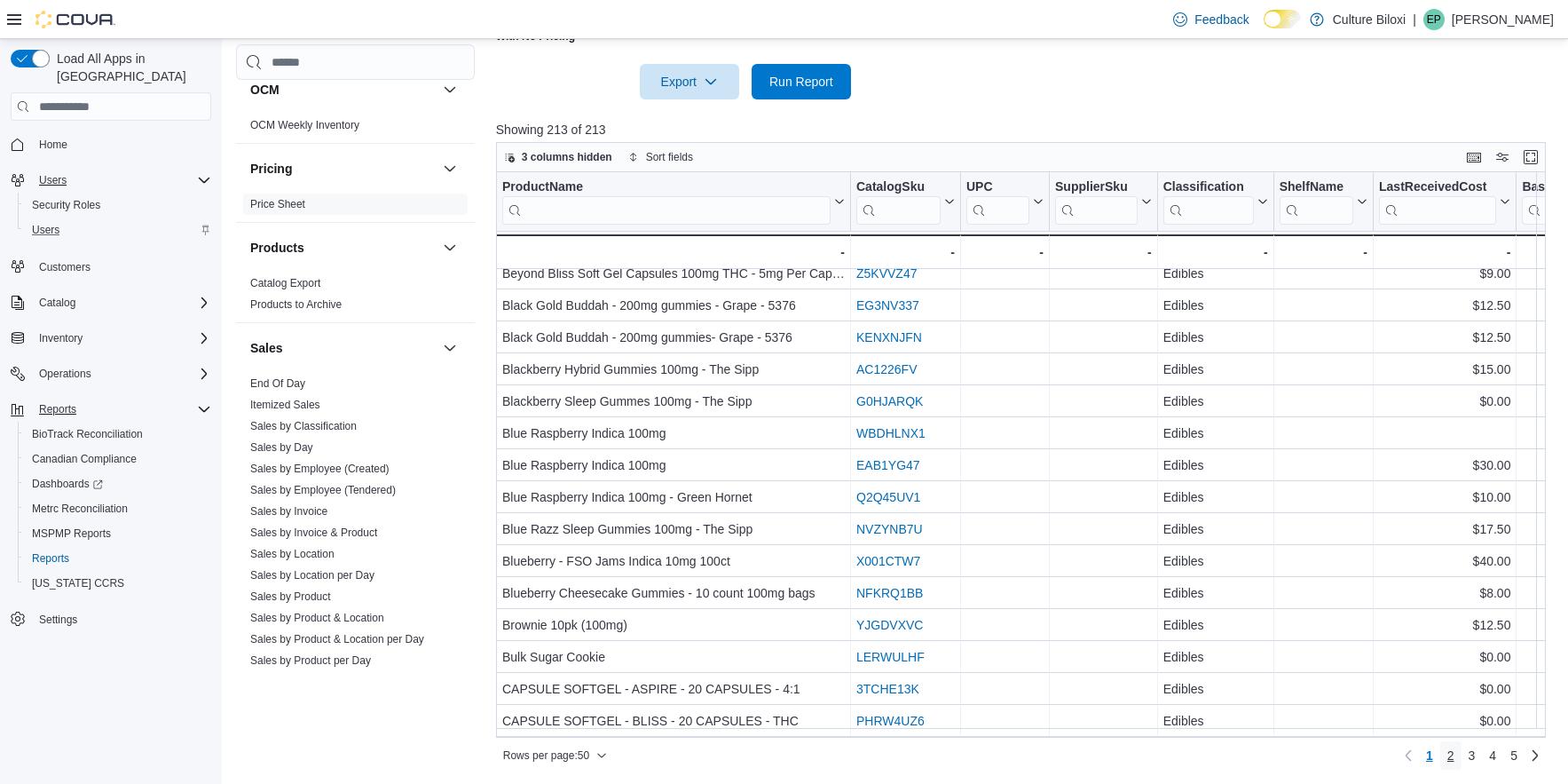
click at [1455, 759] on span "2" at bounding box center [1451, 755] width 7 height 18
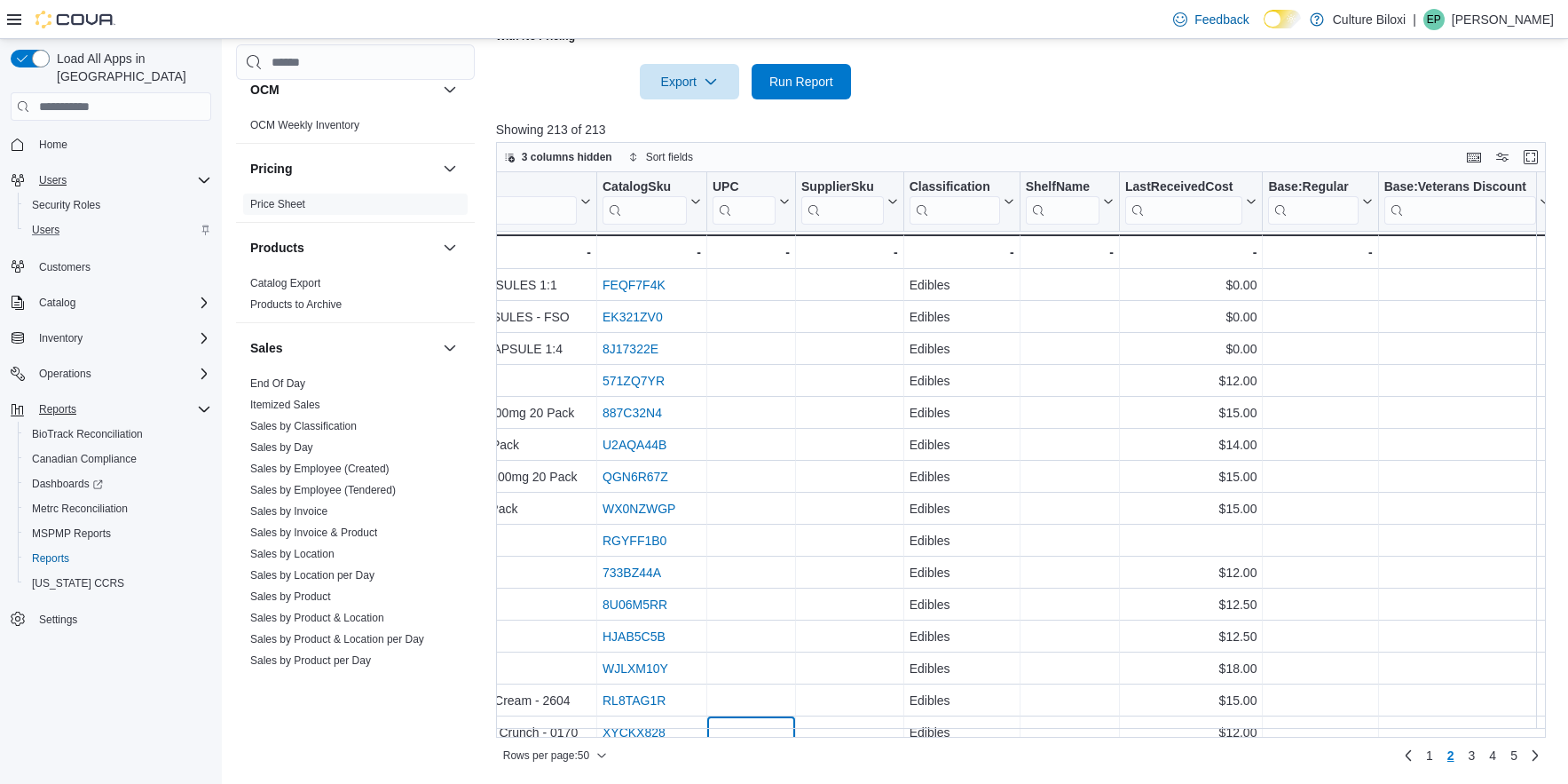
scroll to position [55, 263]
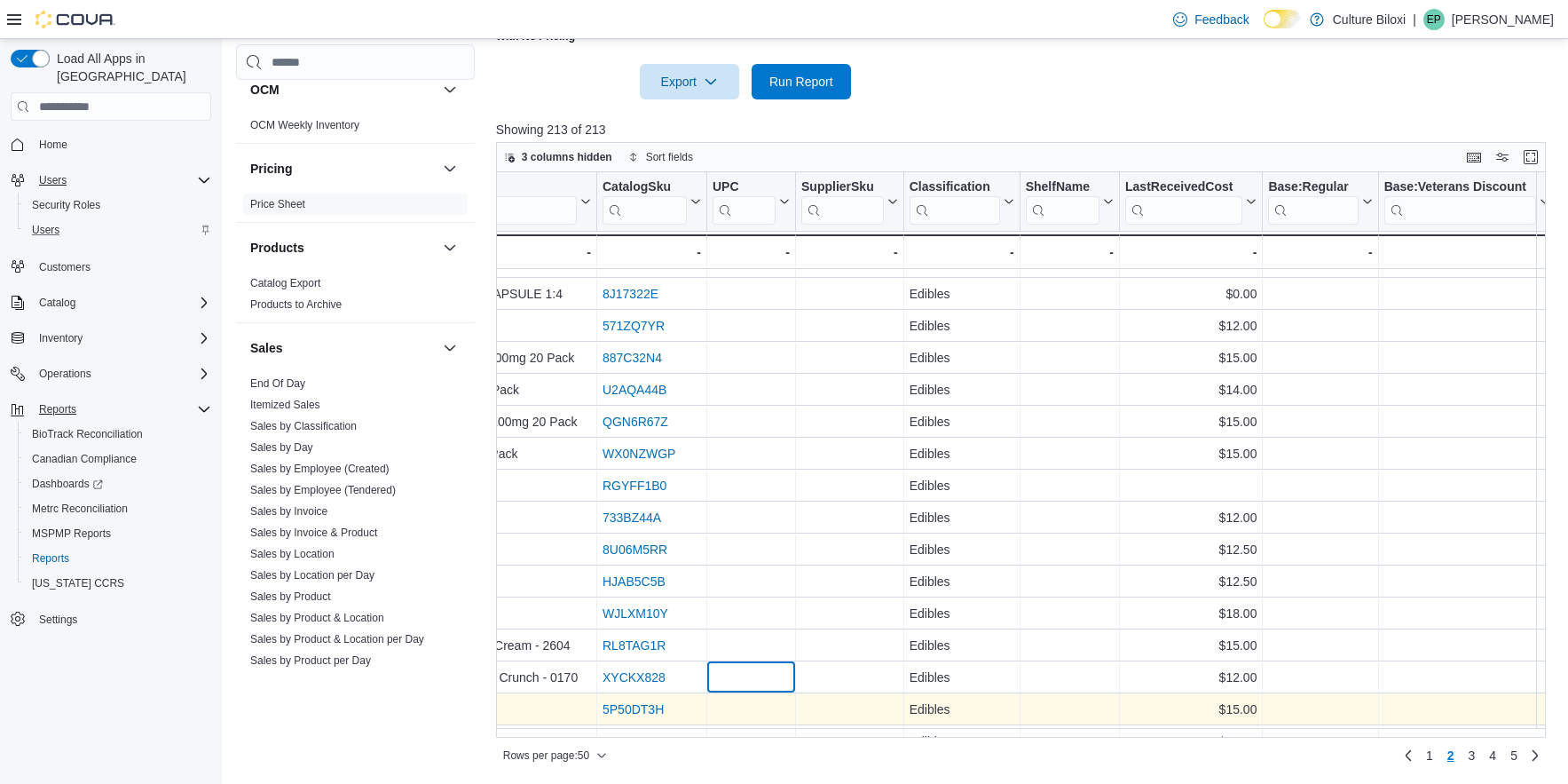
drag, startPoint x: 599, startPoint y: 723, endPoint x: 550, endPoint y: 722, distance: 49.0
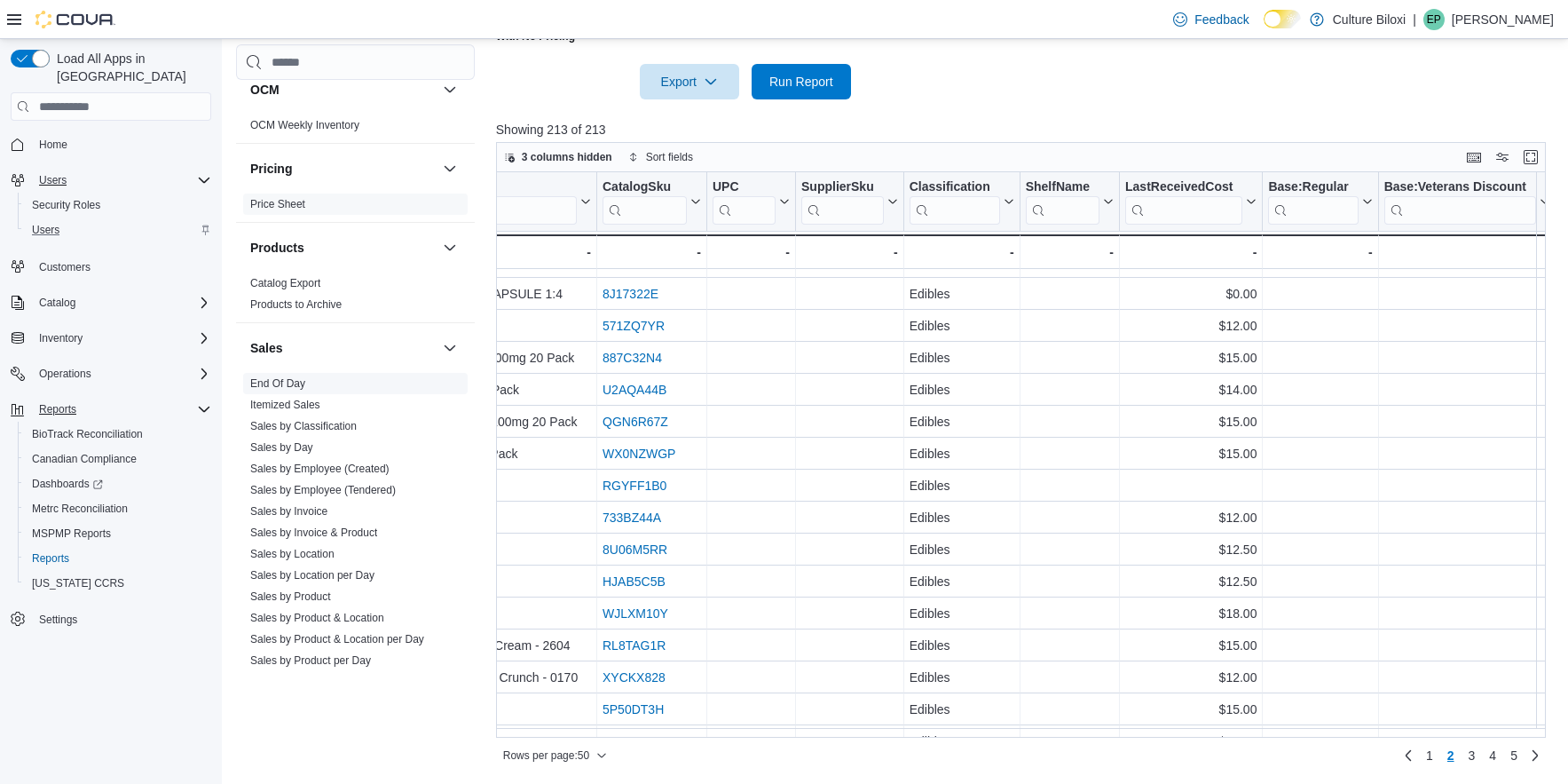
click at [273, 386] on link "End Of Day" at bounding box center [277, 383] width 55 height 12
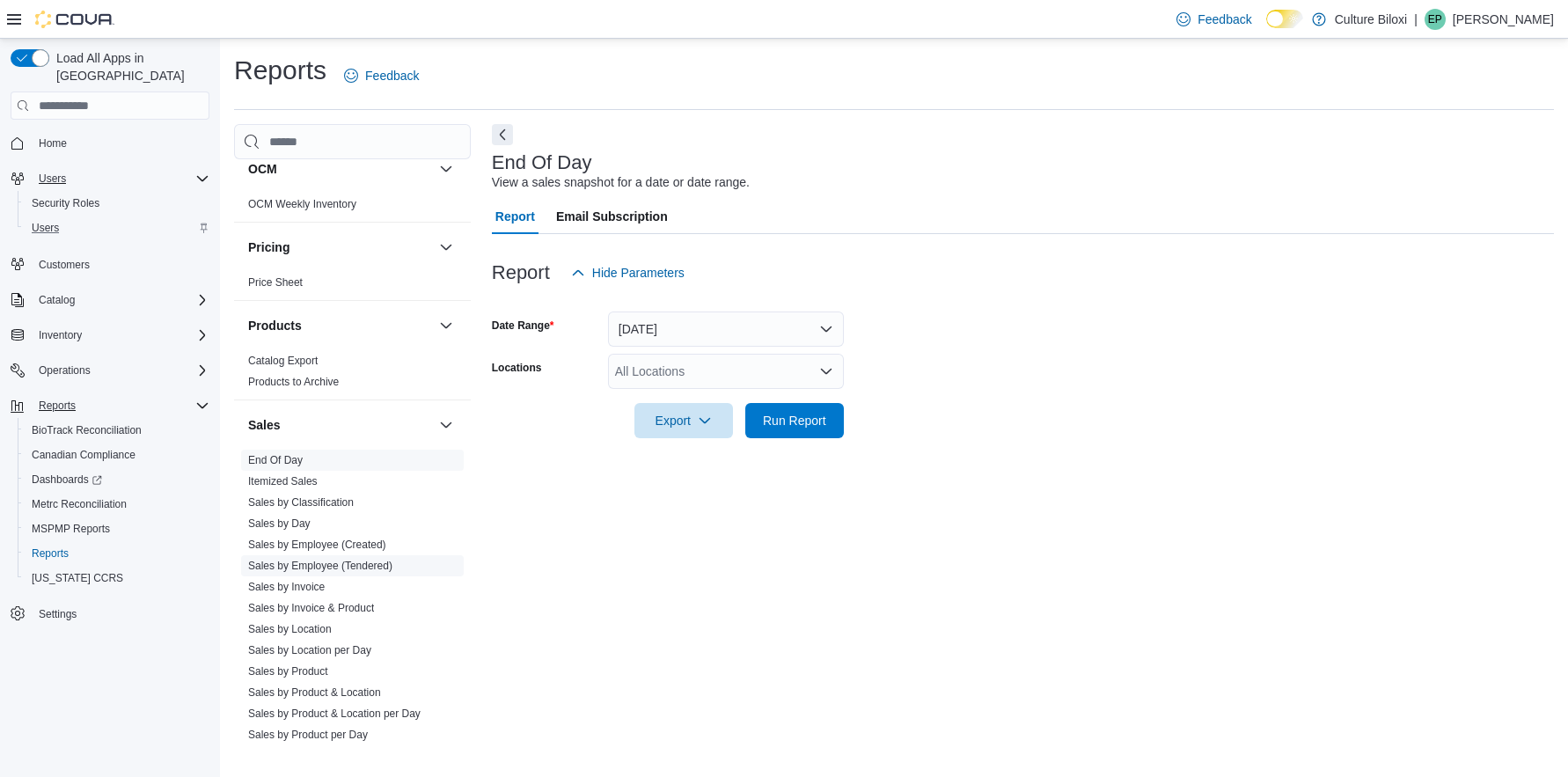
scroll to position [898, 0]
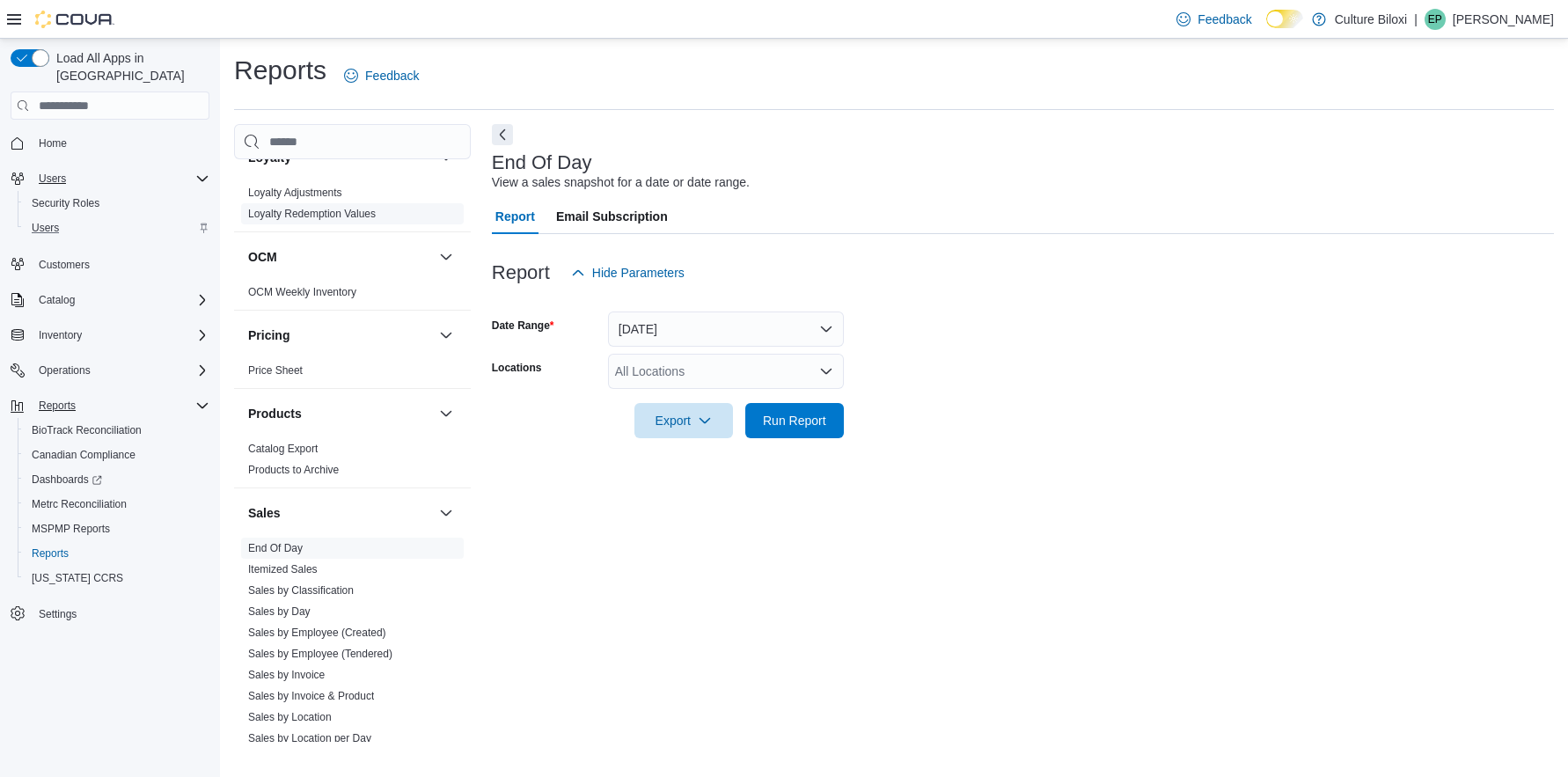
click at [359, 212] on link "Loyalty Redemption Values" at bounding box center [312, 213] width 127 height 12
click at [827, 334] on button "[DATE]" at bounding box center [726, 329] width 236 height 35
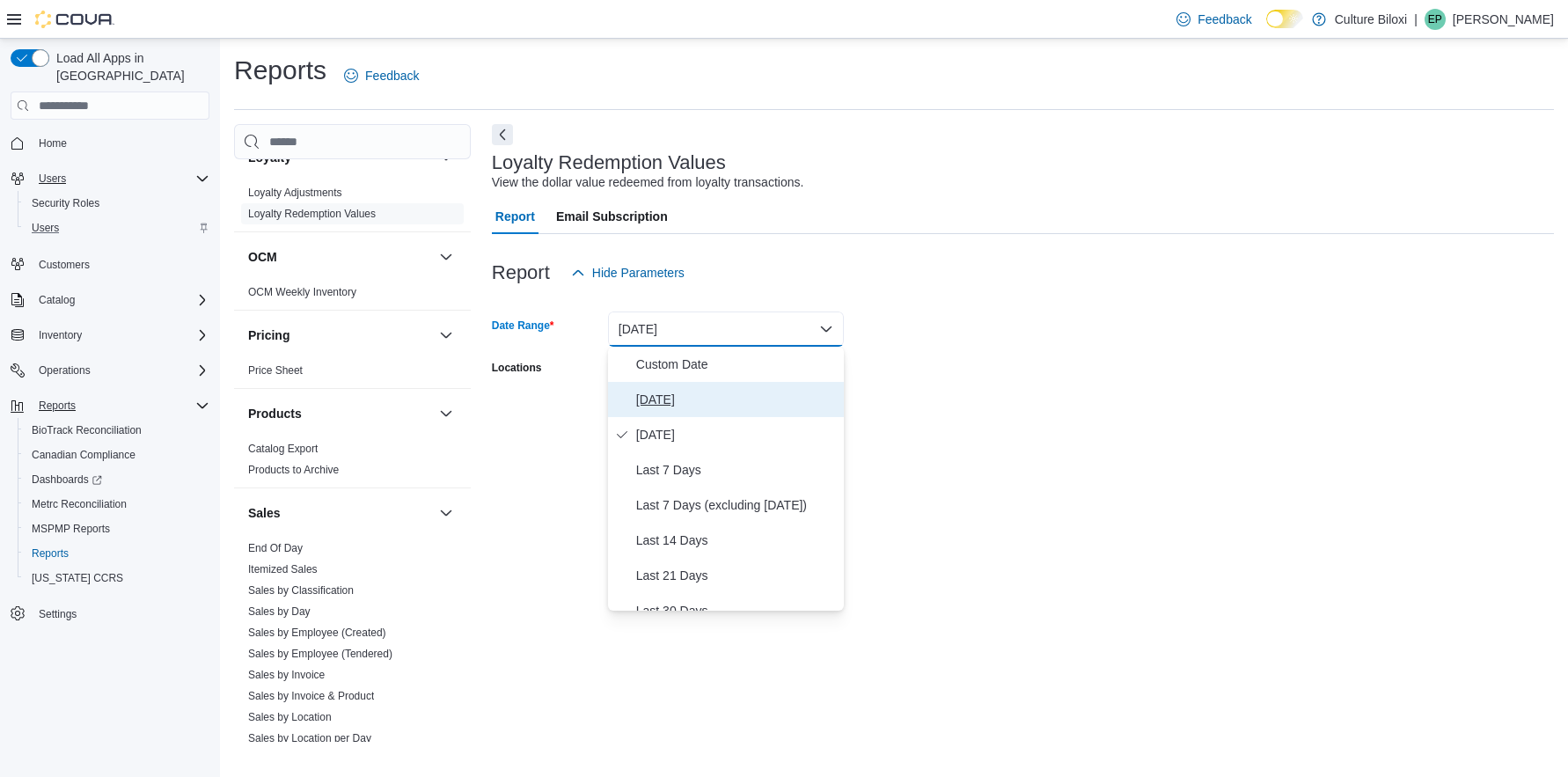
click at [660, 401] on span "[DATE]" at bounding box center [736, 399] width 201 height 21
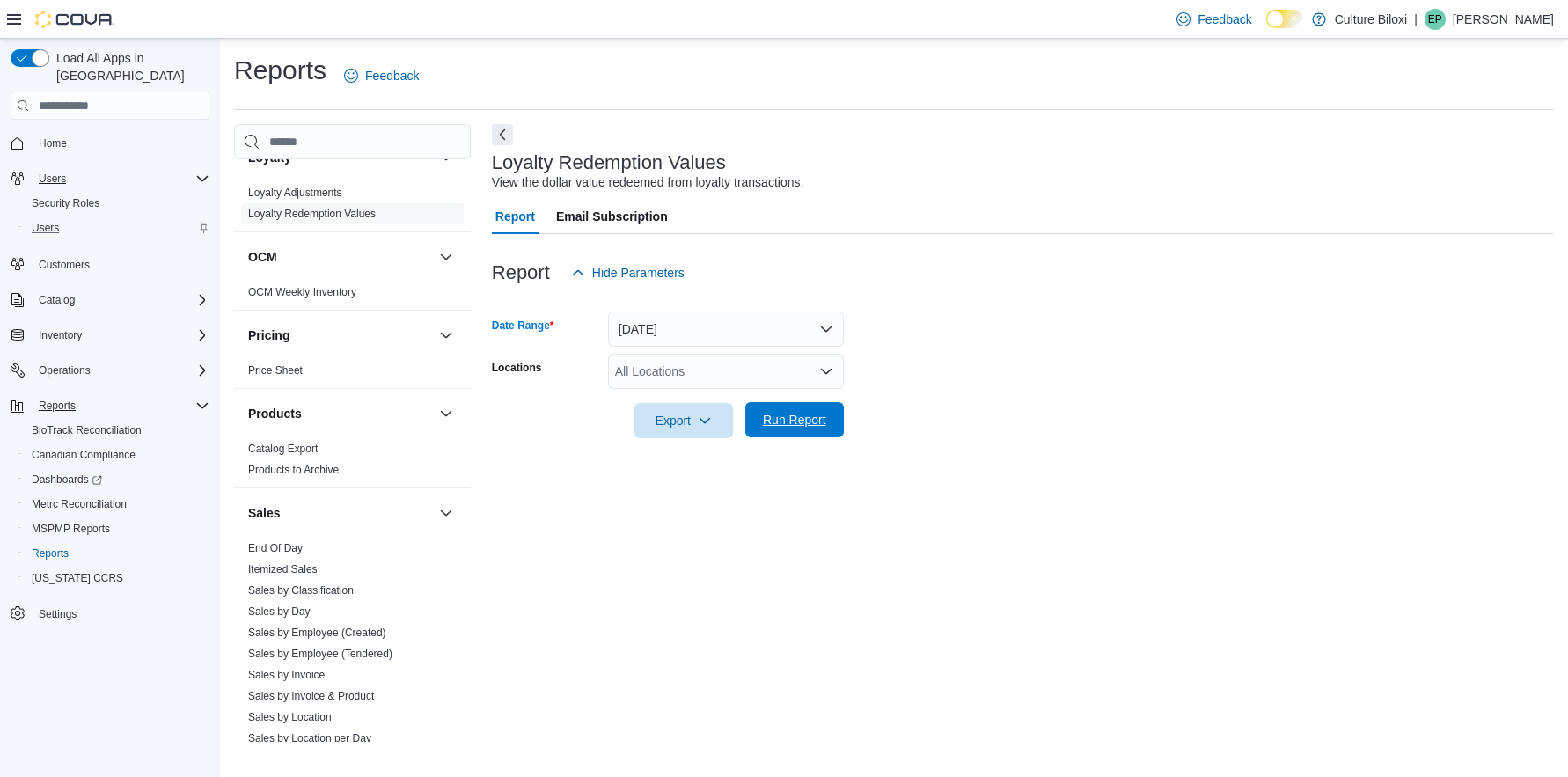
click at [812, 419] on span "Run Report" at bounding box center [794, 419] width 64 height 18
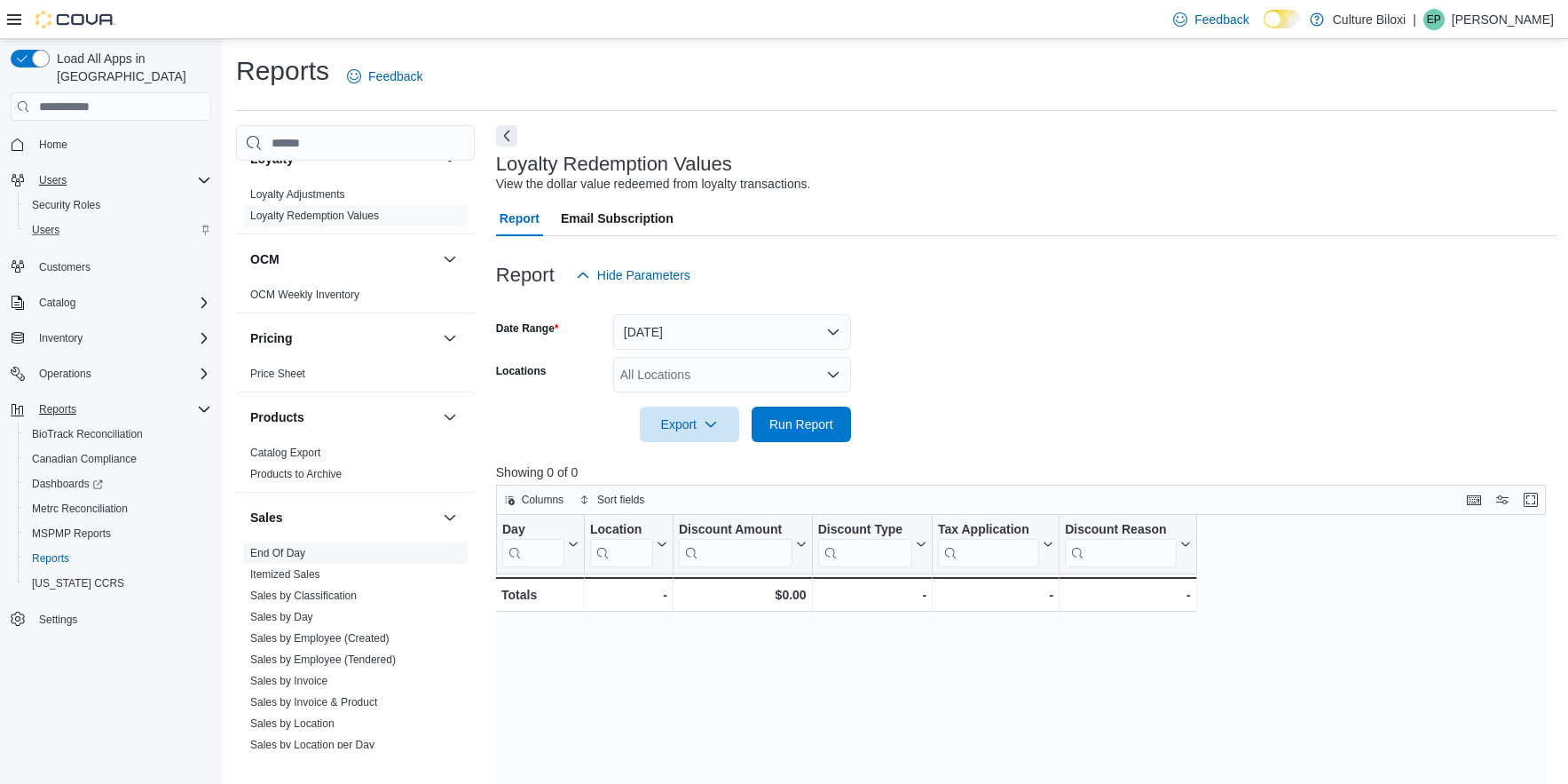
click at [277, 557] on link "End Of Day" at bounding box center [277, 553] width 55 height 12
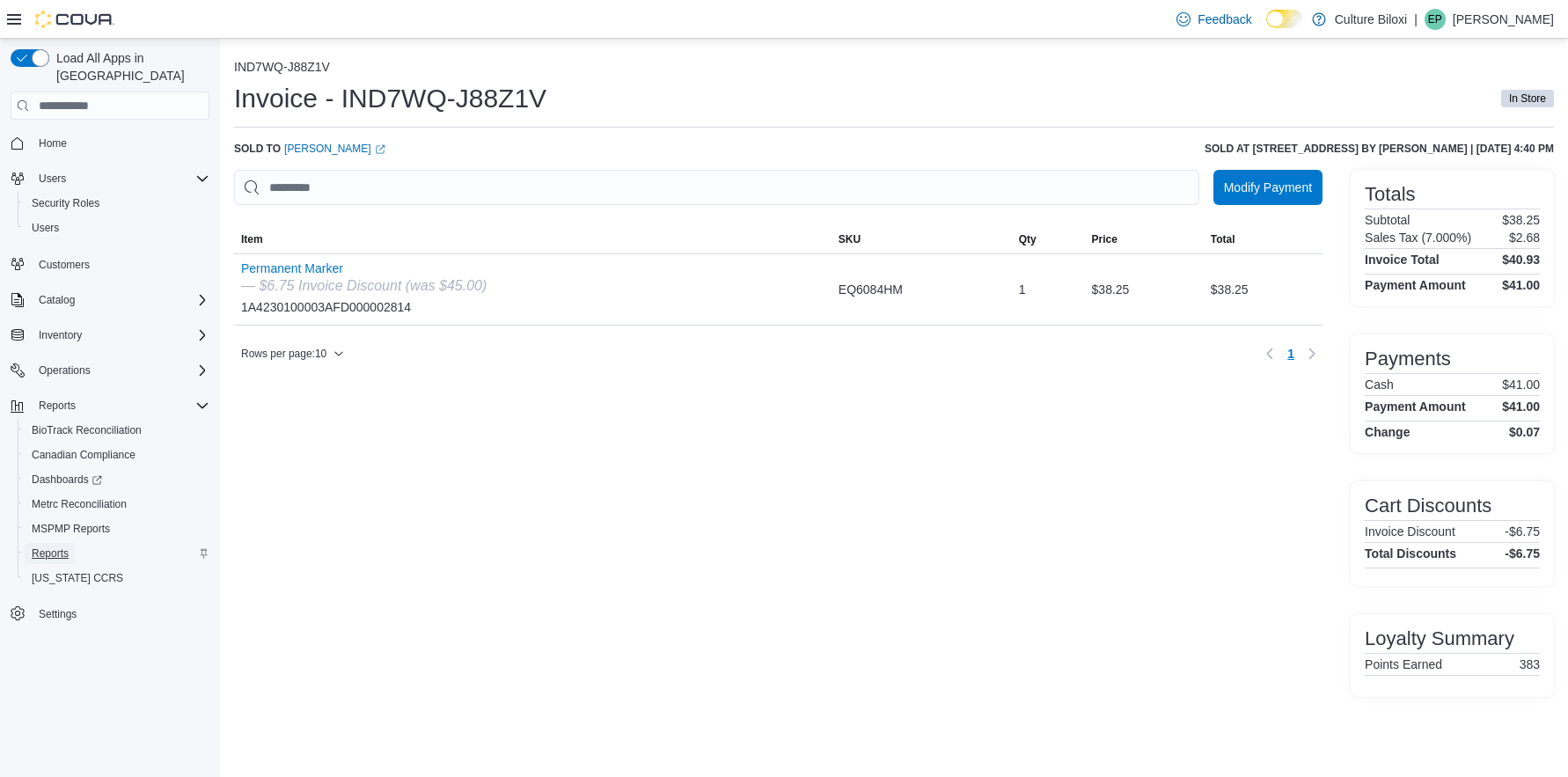
click at [55, 547] on span "Reports" at bounding box center [49, 554] width 37 height 14
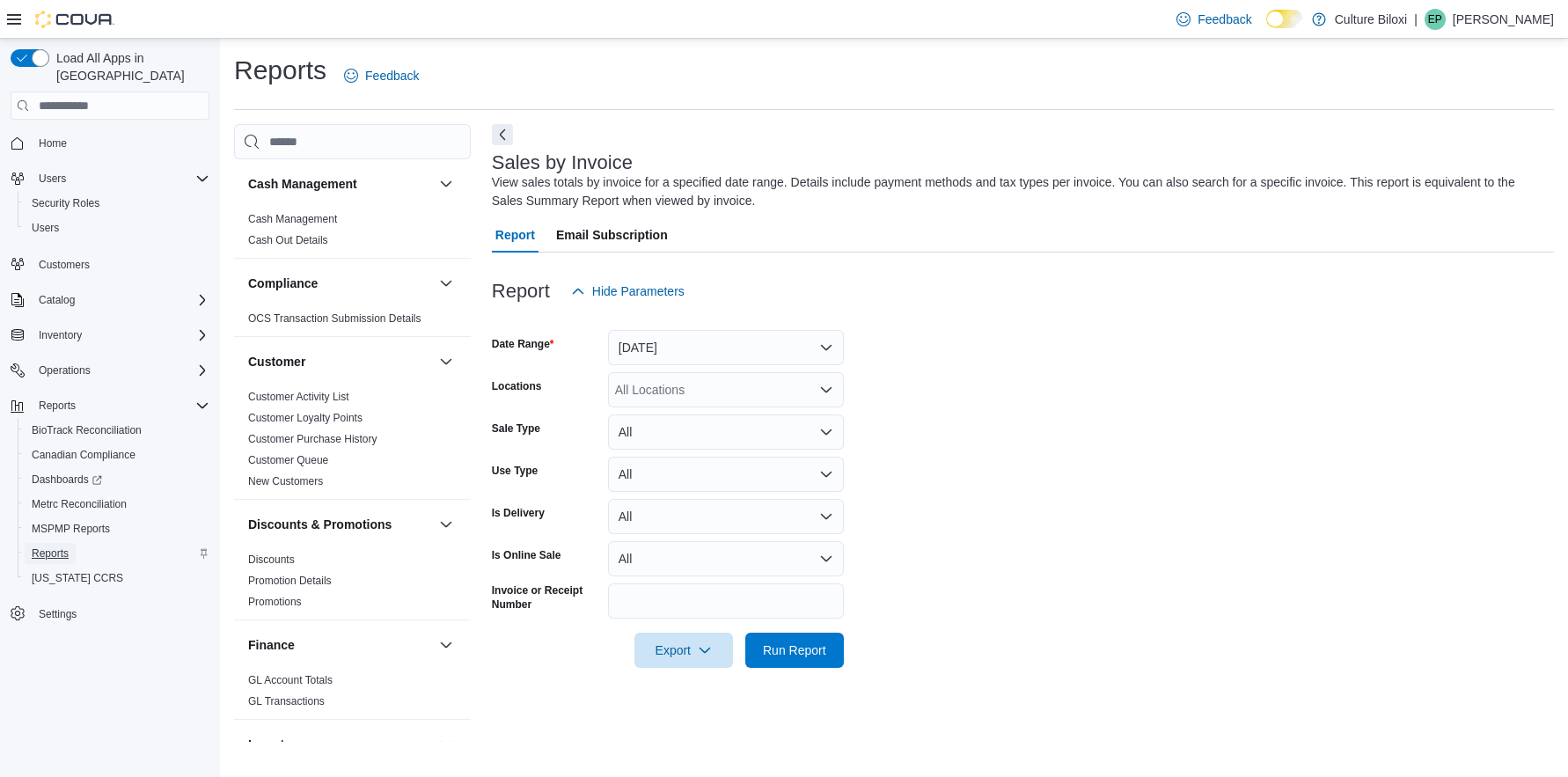
click at [54, 547] on span "Reports" at bounding box center [49, 554] width 37 height 14
